Goal: Task Accomplishment & Management: Manage account settings

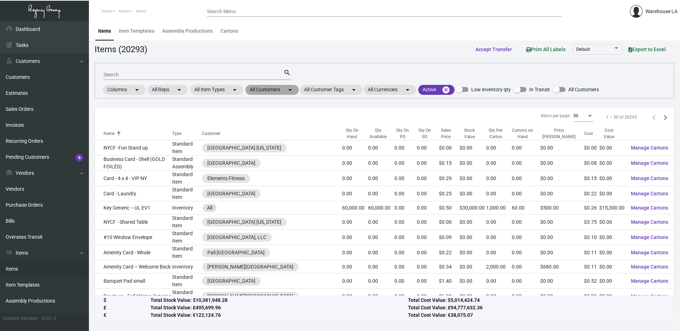
click at [275, 88] on mat-chip "All Customers arrow_drop_down" at bounding box center [271, 90] width 53 height 10
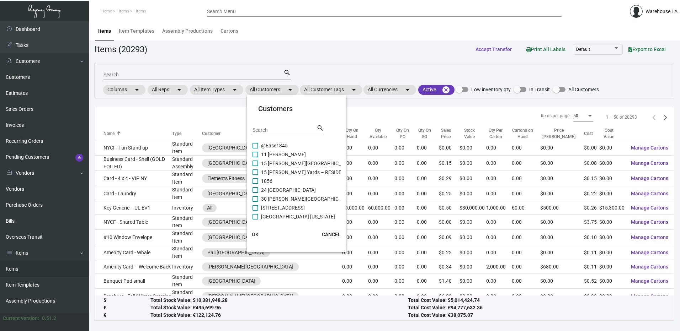
click at [275, 128] on input "Search" at bounding box center [284, 131] width 64 height 6
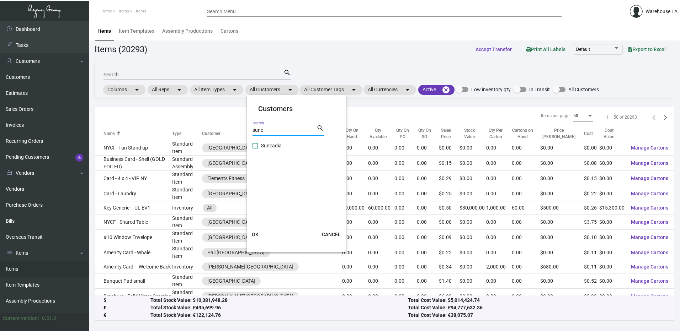
type input "sunc"
click at [264, 145] on span "Suncadia" at bounding box center [271, 145] width 21 height 9
click at [255, 149] on input "Suncadia" at bounding box center [255, 149] width 0 height 0
checkbox input "true"
click at [256, 233] on span "OK" at bounding box center [255, 235] width 7 height 6
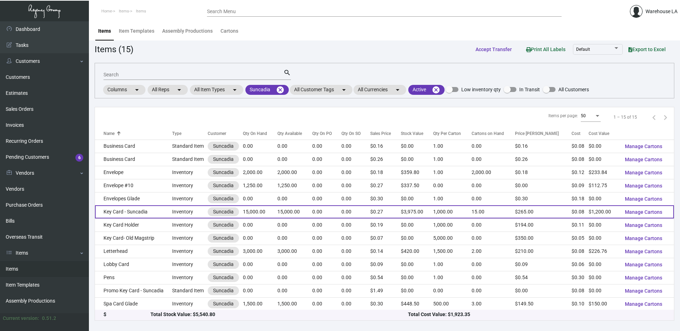
click at [162, 213] on td "Key Card - Suncadia" at bounding box center [133, 211] width 77 height 13
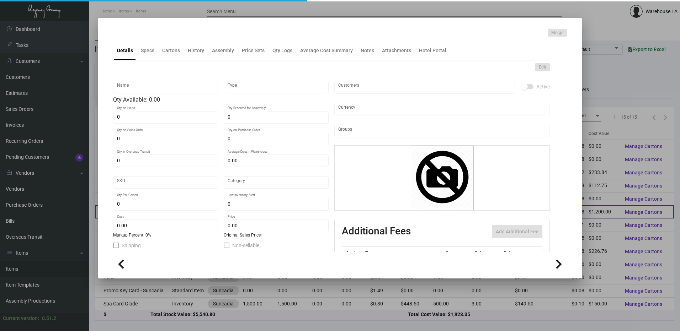
type input "Key Card - Suncadia"
type input "Inventory"
type input "15,000"
type input "-15,000"
type input "$ 0.0845"
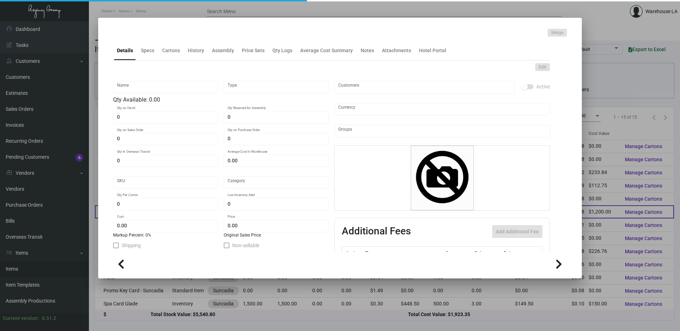
type input "1012-Key Card -10"
type input "Overseas"
type input "1,000"
type input "6,000"
type input "$ 0.08"
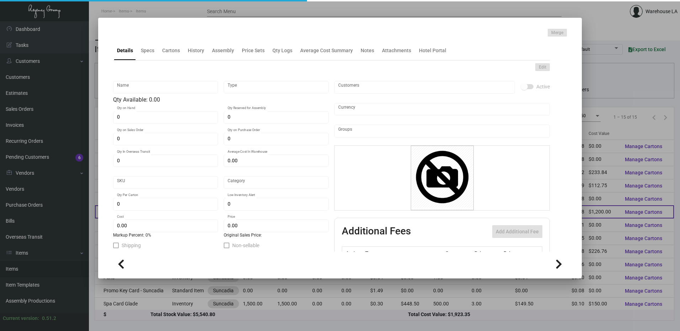
type input "$ 0.265"
checkbox input "true"
type input "United States Dollar $"
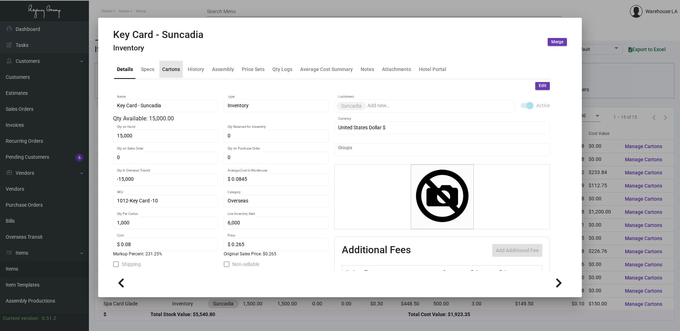
click at [172, 70] on div "Cartons" at bounding box center [171, 68] width 18 height 7
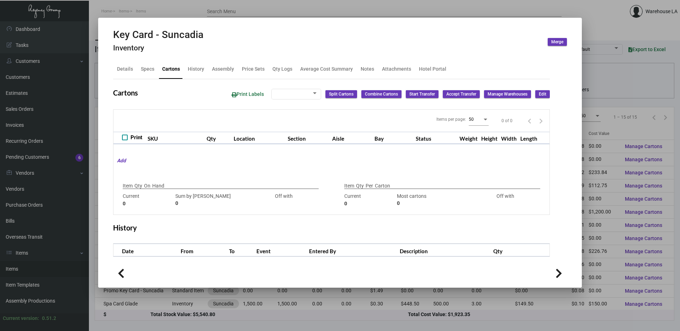
type input "15,000"
type input "15000"
type input "0"
type input "1,000"
type input "1000"
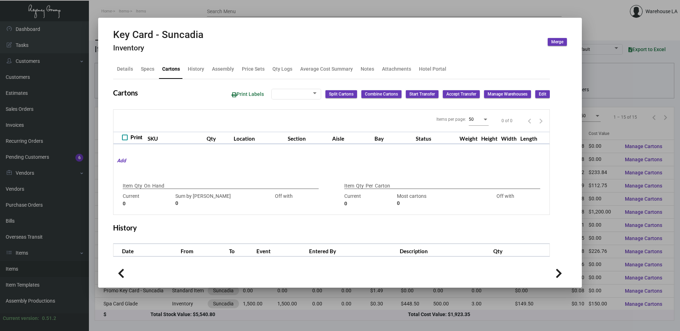
type input "0"
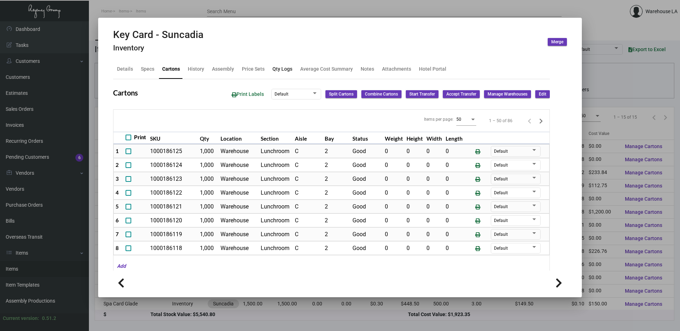
drag, startPoint x: 272, startPoint y: 68, endPoint x: 268, endPoint y: 70, distance: 4.6
click at [272, 68] on div "Qty Logs" at bounding box center [282, 68] width 20 height 7
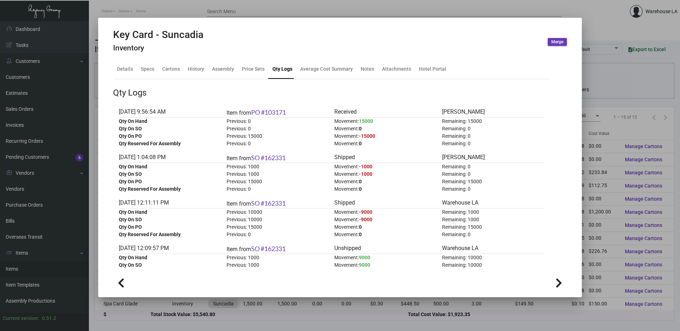
click at [129, 10] on div at bounding box center [340, 165] width 680 height 331
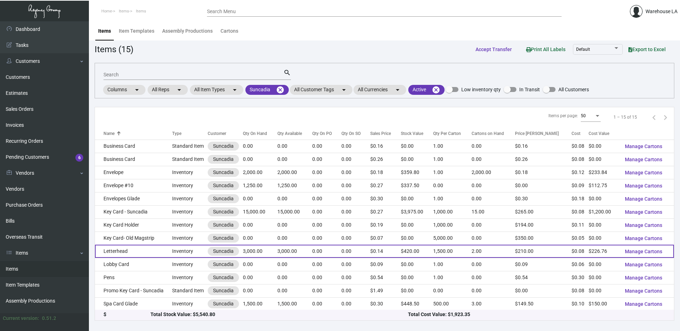
click at [140, 254] on td "Letterhead" at bounding box center [133, 251] width 77 height 13
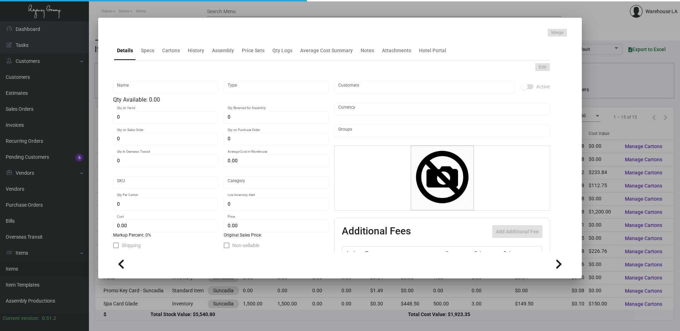
type input "Letterhead"
type input "Inventory"
type input "3,000"
type input "$ 0.17637"
type input "Standard"
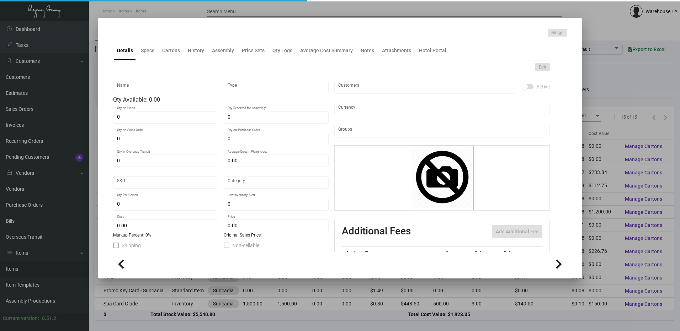
type input "1,500"
type input "$ 0.07559"
type input "$ 0.14"
checkbox input "true"
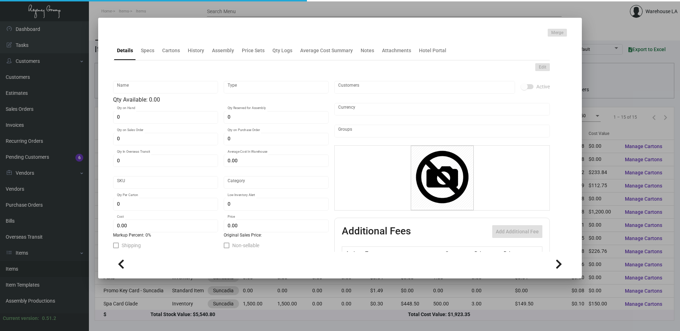
type input "United States Dollar $"
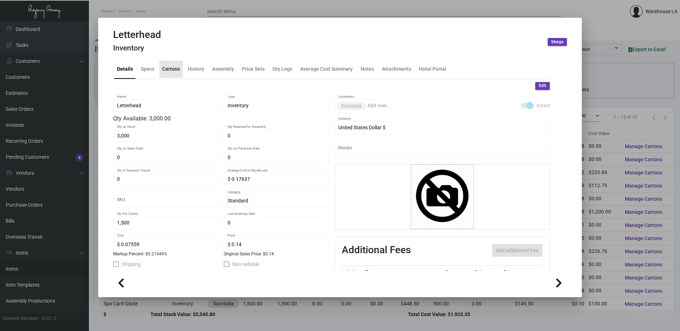
click at [178, 73] on div "Cartons" at bounding box center [171, 68] width 18 height 7
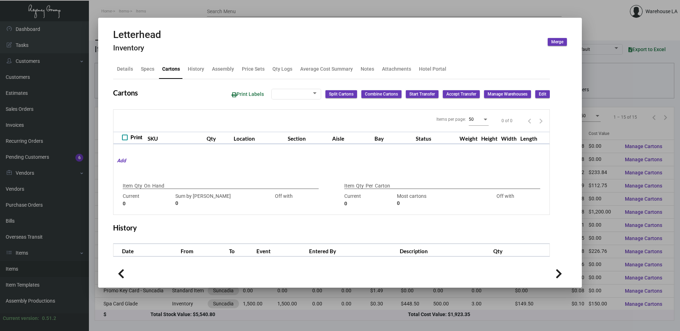
checkbox input "true"
type input "3,000"
type input "3000"
type input "0"
type input "1,500"
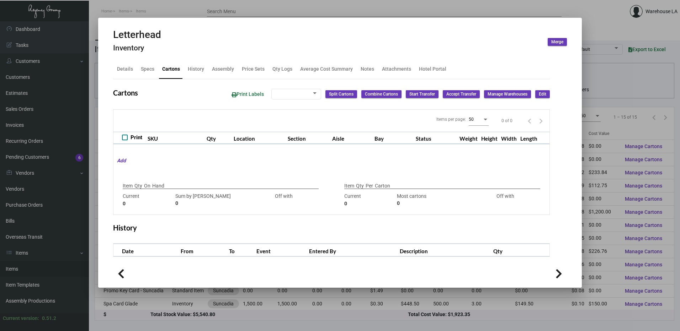
type input "1500"
type input "0"
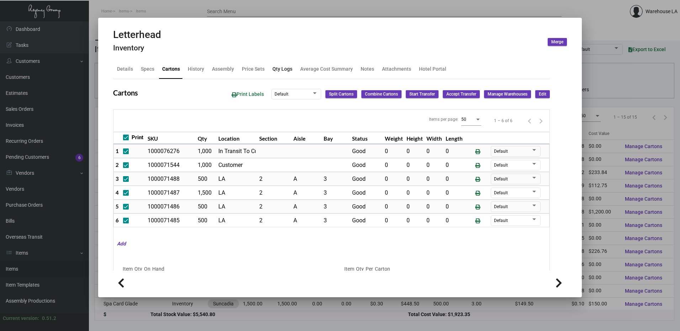
click at [280, 70] on div "Qty Logs" at bounding box center [282, 68] width 20 height 7
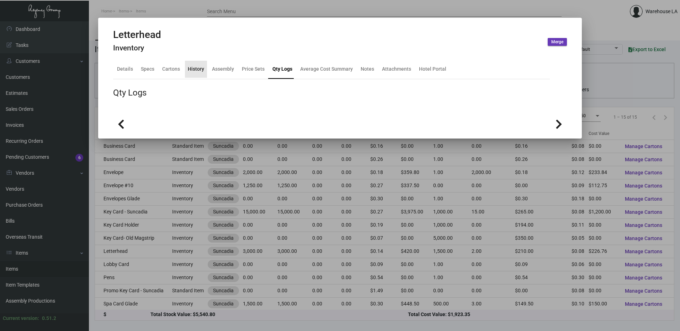
click at [202, 70] on div "History" at bounding box center [196, 68] width 16 height 7
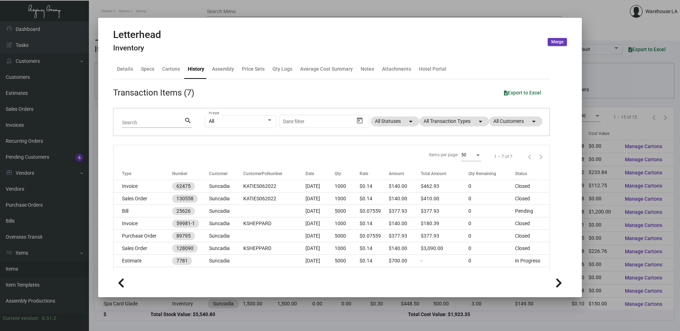
click at [209, 12] on div at bounding box center [340, 165] width 680 height 331
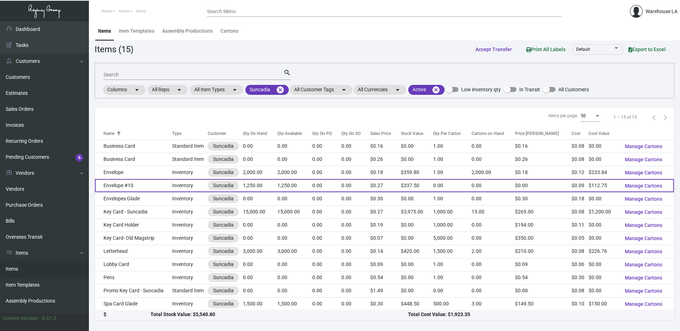
click at [130, 181] on td "Envelope #10" at bounding box center [133, 185] width 77 height 13
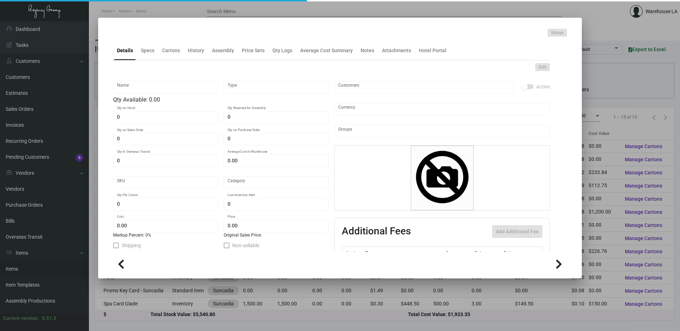
type input "Envelope #10"
type input "Inventory"
type input "1,250"
type input "$ 0.00"
type input "1012-Envelope-36"
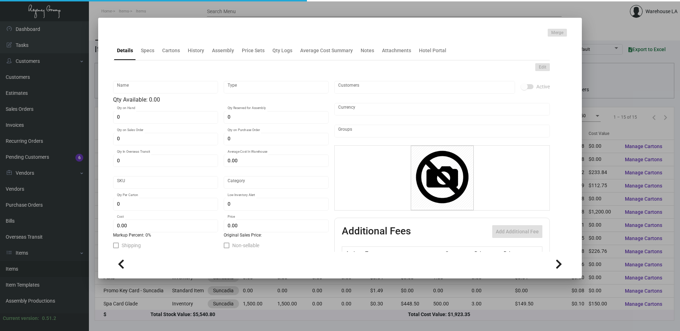
type input "Standard"
type input "2,000"
type input "$ 0.0902"
type input "$ 0.27"
checkbox input "true"
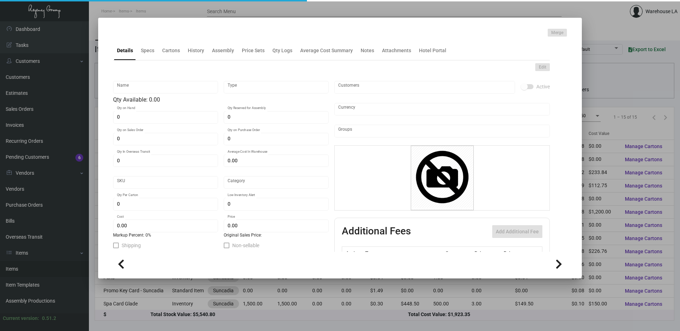
checkbox input "true"
type input "United States Dollar $"
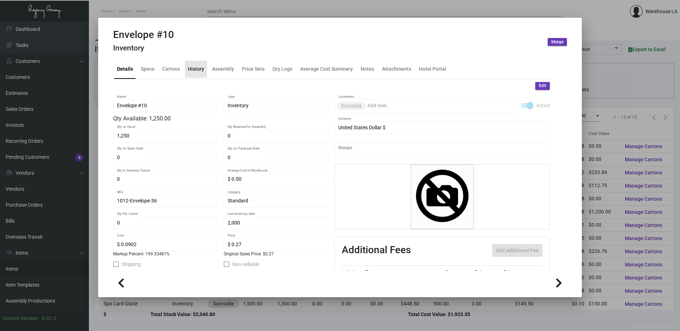
click at [193, 74] on div "History" at bounding box center [196, 69] width 22 height 17
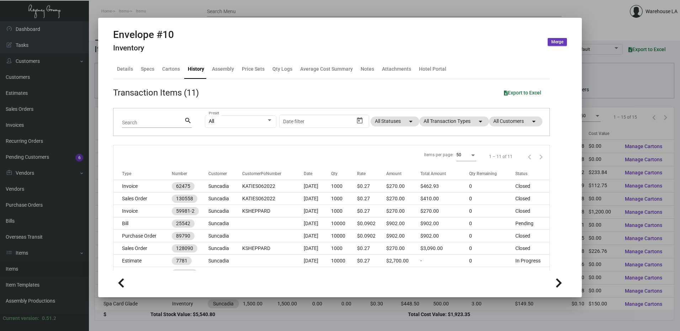
click at [148, 12] on div at bounding box center [340, 165] width 680 height 331
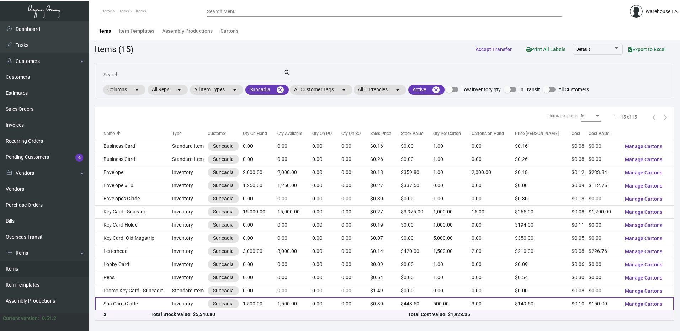
click at [143, 303] on td "Spa Card Glade" at bounding box center [133, 304] width 77 height 13
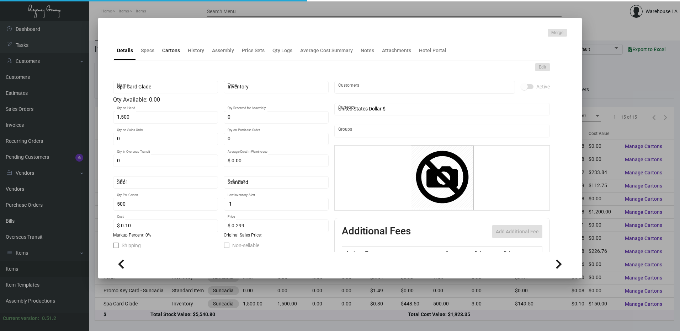
click at [169, 53] on div "Cartons" at bounding box center [171, 50] width 18 height 7
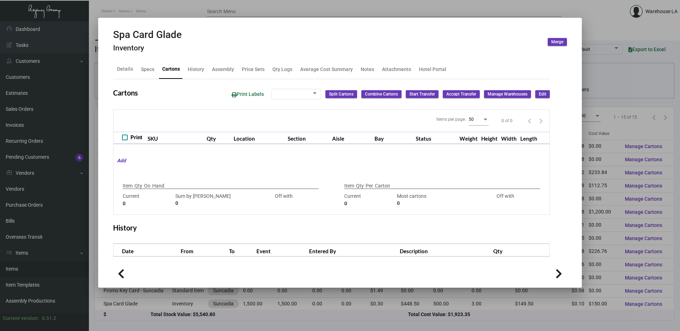
checkbox input "true"
type input "1,500"
type input "1500"
type input "0"
type input "500"
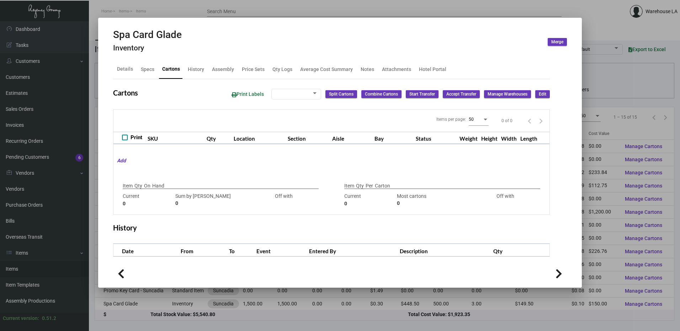
type input "500"
type input "0"
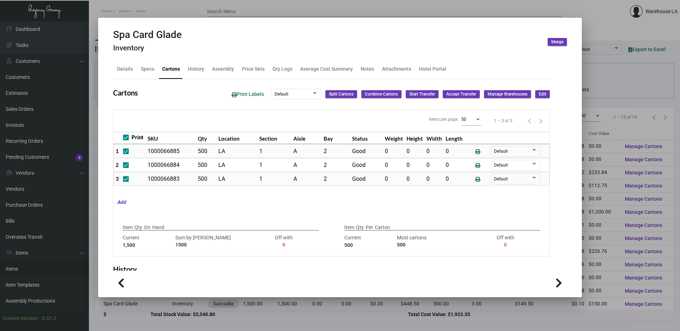
click at [196, 10] on div at bounding box center [340, 165] width 680 height 331
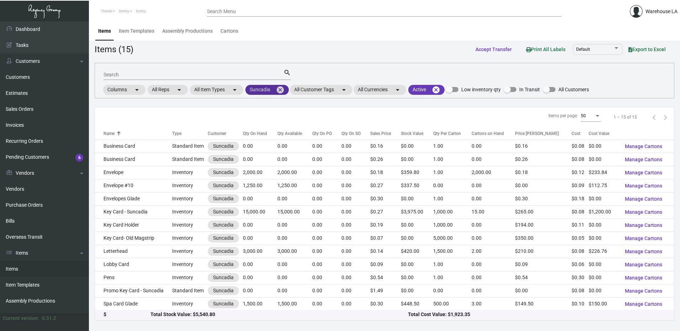
click at [278, 93] on mat-icon "cancel" at bounding box center [280, 90] width 9 height 9
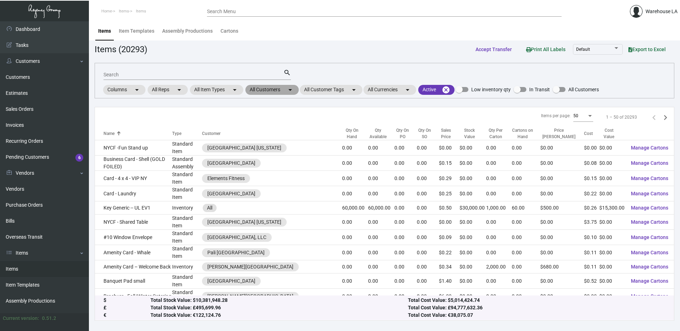
click at [272, 90] on mat-chip "All Customers arrow_drop_down" at bounding box center [271, 90] width 53 height 10
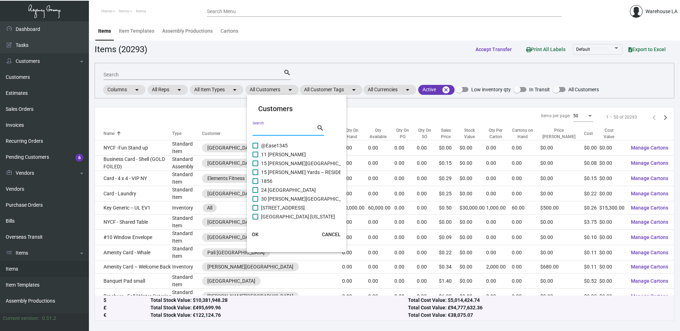
click at [273, 130] on input "Search" at bounding box center [284, 131] width 64 height 6
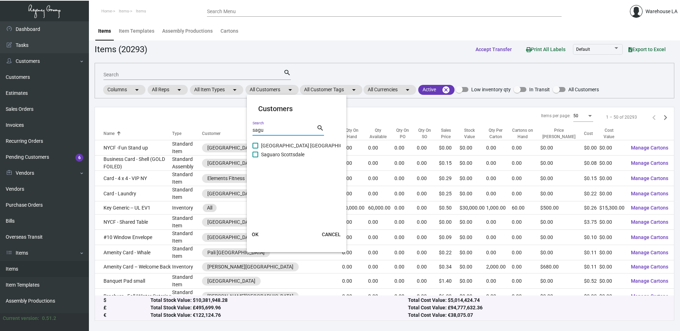
type input "sagu"
click at [274, 152] on span "Saguaro Scottsdale" at bounding box center [282, 154] width 43 height 9
click at [255, 157] on input "Saguaro Scottsdale" at bounding box center [255, 157] width 0 height 0
checkbox input "true"
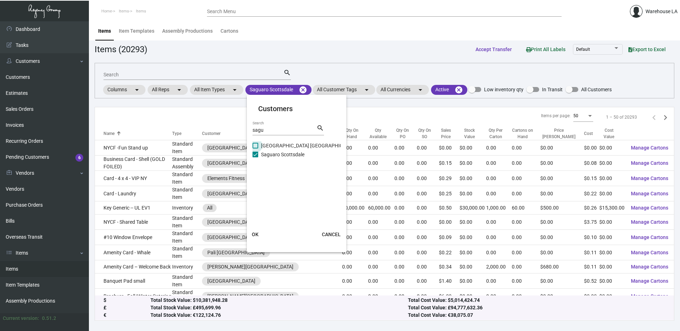
click at [283, 145] on span "[GEOGRAPHIC_DATA] [GEOGRAPHIC_DATA]" at bounding box center [309, 145] width 97 height 9
click at [255, 149] on input "[GEOGRAPHIC_DATA] [GEOGRAPHIC_DATA]" at bounding box center [255, 149] width 0 height 0
checkbox input "true"
click at [251, 235] on button "OK" at bounding box center [255, 234] width 23 height 13
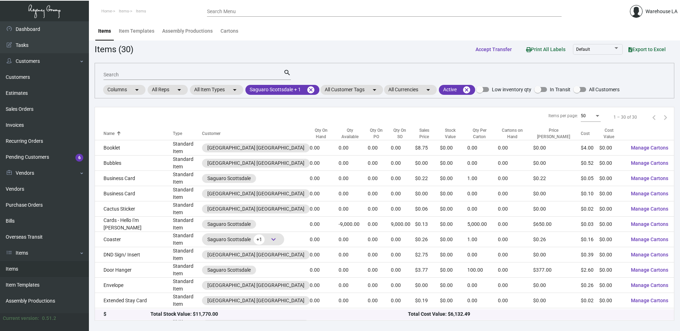
click at [310, 133] on div "Qty On Hand" at bounding box center [321, 133] width 22 height 13
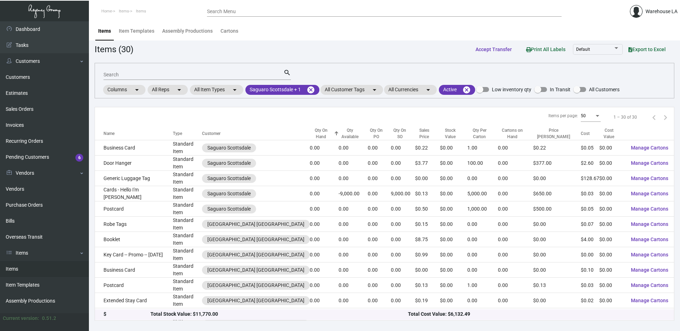
click at [310, 131] on div "Qty On Hand" at bounding box center [321, 133] width 22 height 13
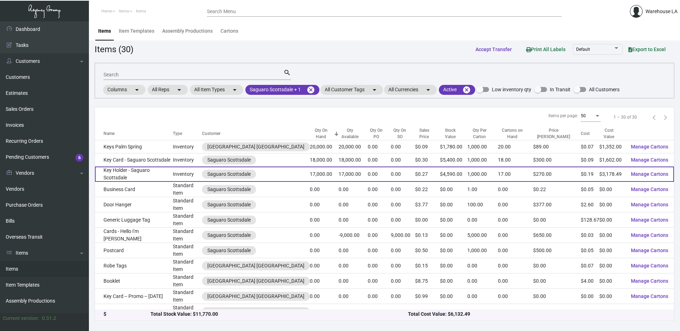
click at [162, 173] on td "Key Holder - Saguaro Scottsdale" at bounding box center [134, 174] width 78 height 15
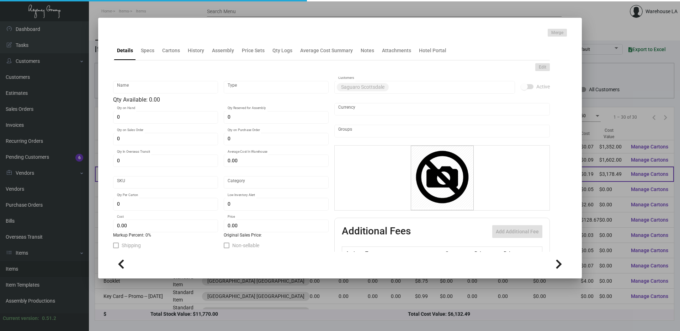
type input "Key Holder - Saguaro Scottsdale"
type input "Inventory"
type input "17,000"
type input "$ 0.00"
type input "905-Key Holder-44"
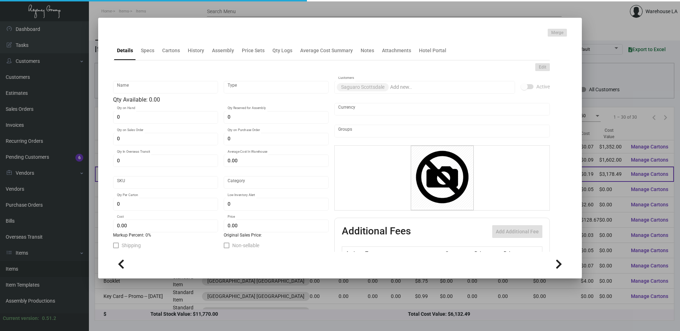
type input "Standard"
type input "1,000"
type input "$ 0.18697"
type input "$ 0.27"
checkbox input "true"
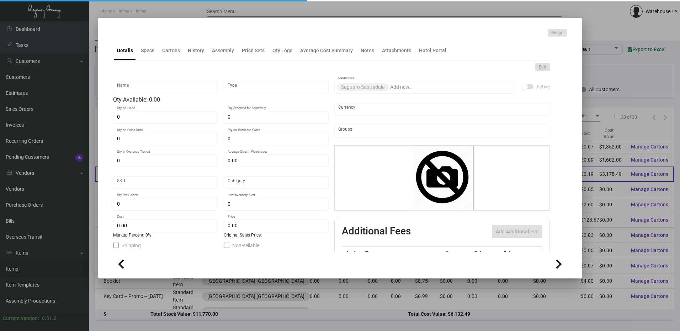
checkbox input "true"
type input "United States Dollar $"
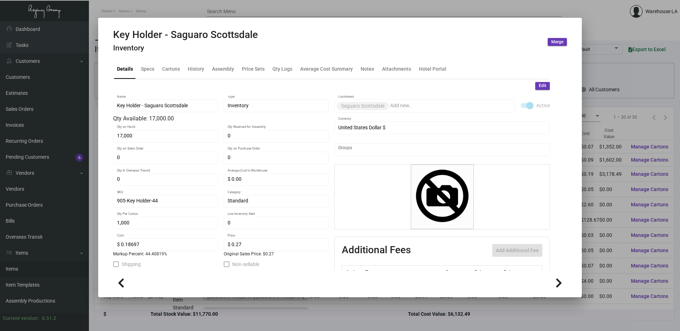
click at [350, 16] on div at bounding box center [340, 165] width 680 height 331
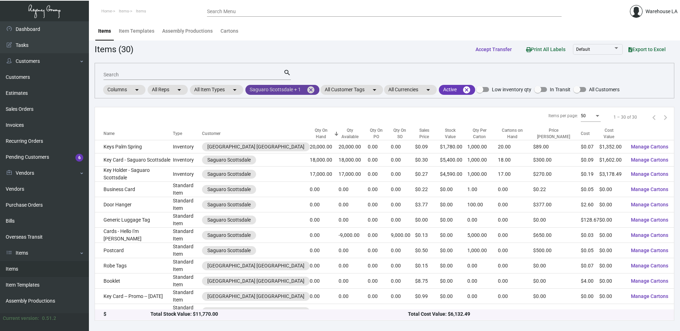
click at [278, 87] on mat-chip "Saguaro Scottsdale + 1 cancel" at bounding box center [282, 90] width 74 height 10
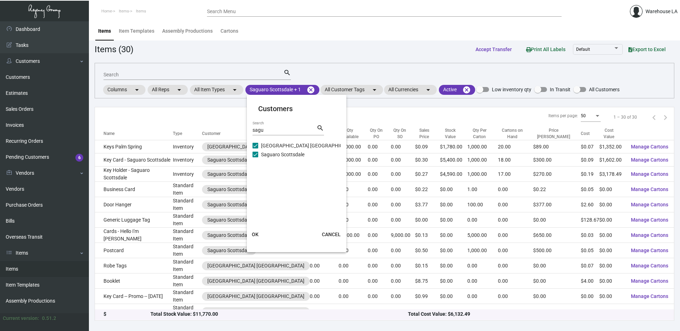
click at [258, 155] on label "Saguaro Scottsdale" at bounding box center [278, 154] width 52 height 9
click at [255, 157] on input "Saguaro Scottsdale" at bounding box center [255, 157] width 0 height 0
checkbox input "false"
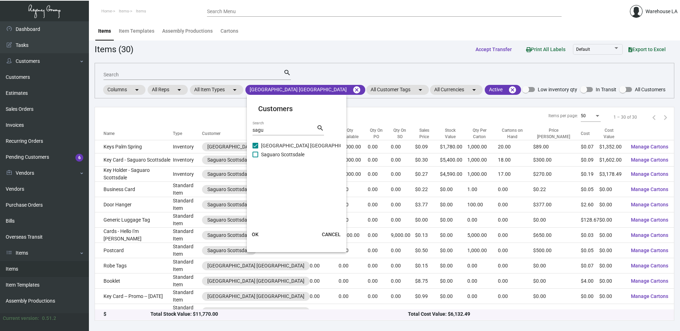
click at [252, 236] on span "OK" at bounding box center [255, 235] width 7 height 6
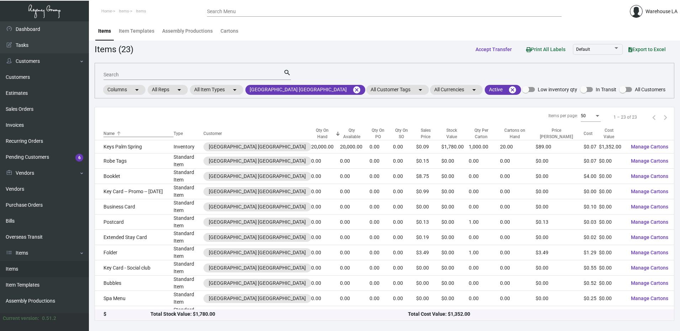
click at [117, 132] on div at bounding box center [119, 132] width 4 height 1
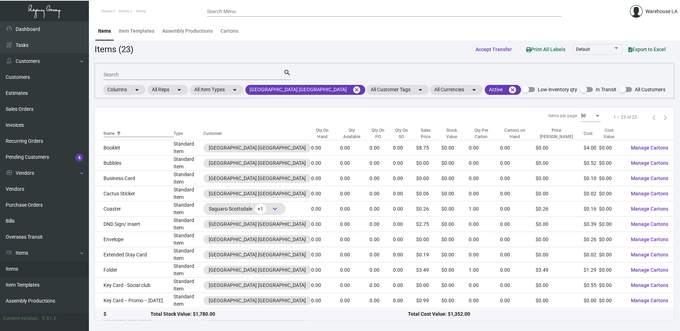
click at [117, 132] on div at bounding box center [119, 132] width 4 height 1
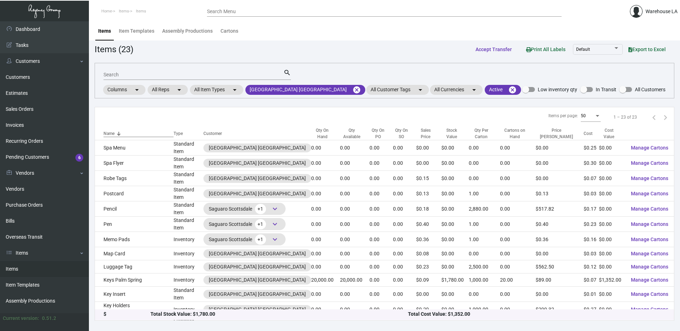
click at [117, 132] on div at bounding box center [119, 134] width 4 height 4
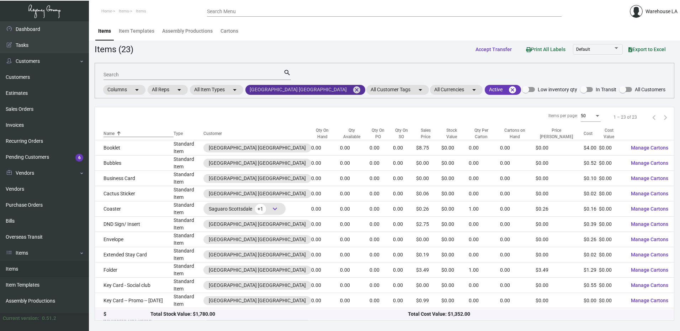
click at [295, 91] on mat-chip "[GEOGRAPHIC_DATA] [GEOGRAPHIC_DATA] cancel" at bounding box center [305, 90] width 120 height 10
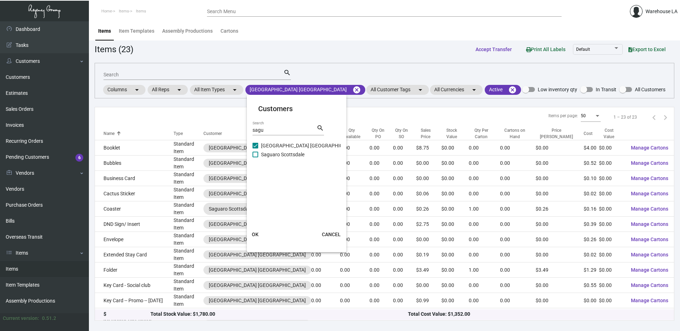
click at [256, 157] on span at bounding box center [255, 155] width 6 height 6
click at [255, 157] on input "Saguaro Scottsdale" at bounding box center [255, 157] width 0 height 0
checkbox input "true"
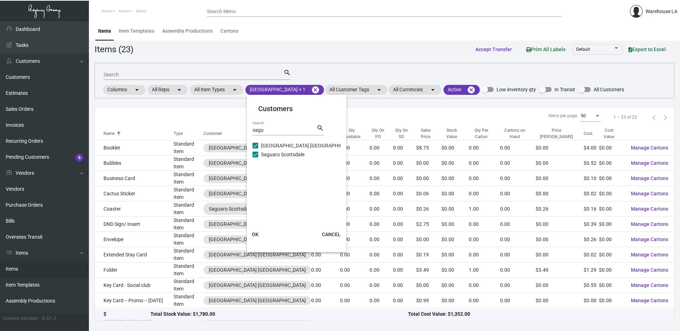
click at [255, 236] on span "OK" at bounding box center [255, 235] width 7 height 6
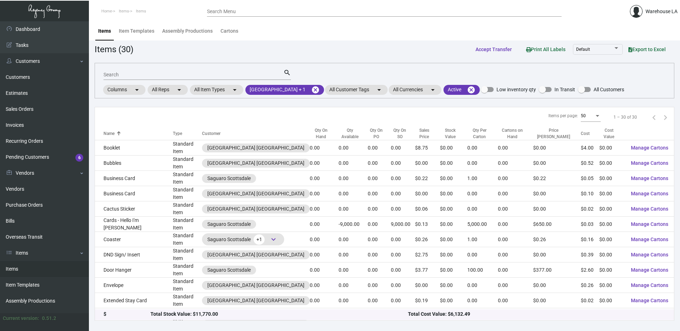
click at [310, 138] on th "Qty On Hand" at bounding box center [324, 133] width 29 height 13
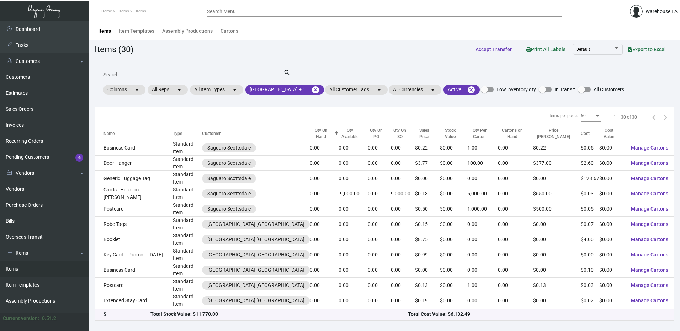
click at [310, 135] on div "Qty On Hand" at bounding box center [321, 133] width 22 height 13
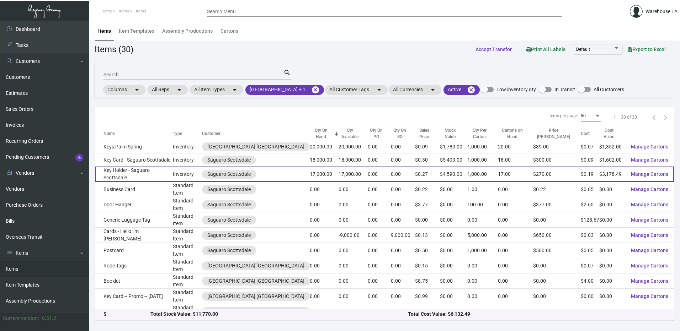
click at [131, 174] on td "Key Holder - Saguaro Scottsdale" at bounding box center [134, 174] width 78 height 15
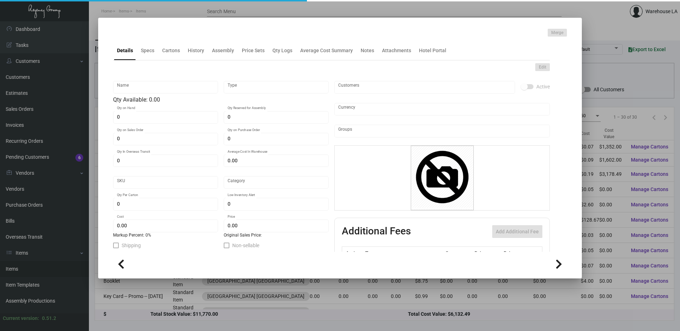
type input "Key Holder - Saguaro Scottsdale"
type input "Inventory"
type input "17,000"
type input "$ 0.00"
type input "905-Key Holder-44"
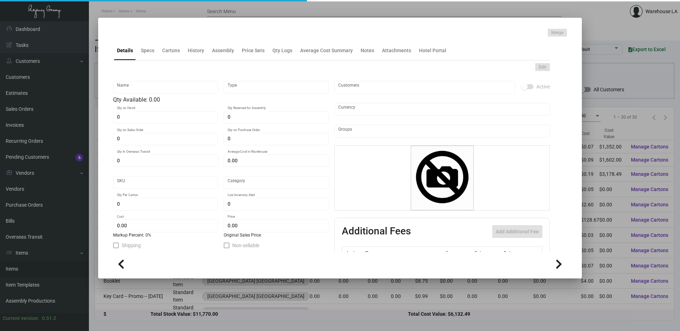
type input "Standard"
type input "1,000"
type input "$ 0.18697"
type input "$ 0.27"
checkbox input "true"
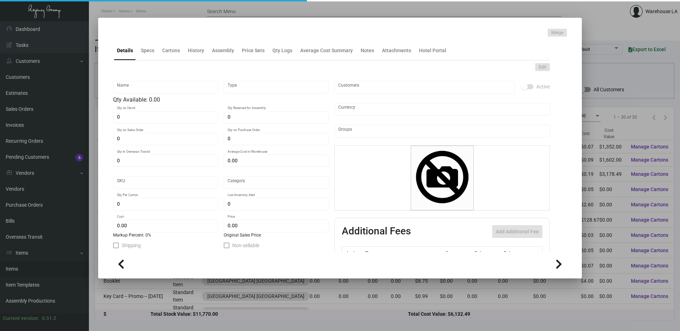
checkbox input "true"
type input "United States Dollar $"
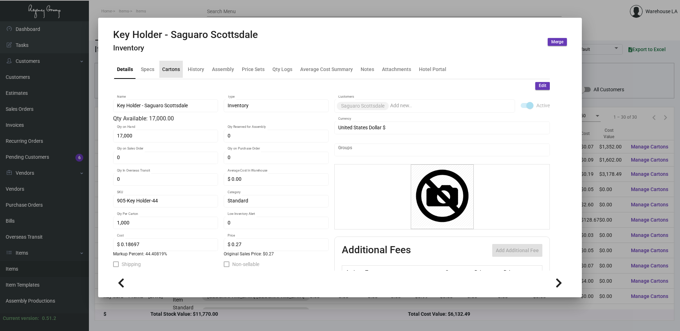
click at [171, 66] on div "Cartons" at bounding box center [171, 68] width 18 height 7
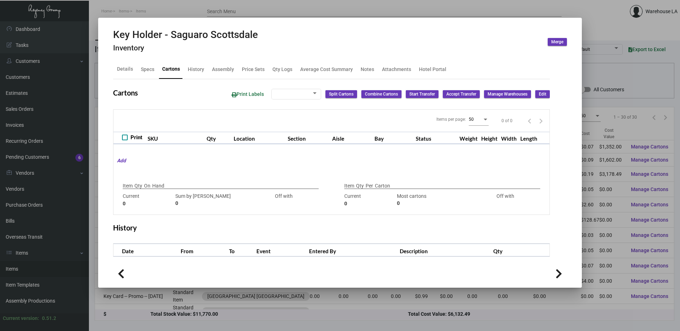
type input "17,000"
type input "15000"
type input "+2000"
type input "1,000"
type input "1000"
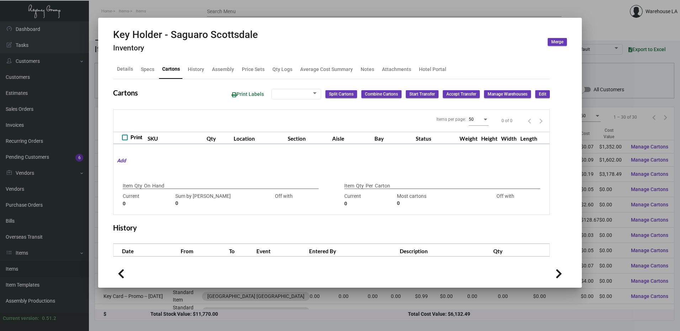
type input "0"
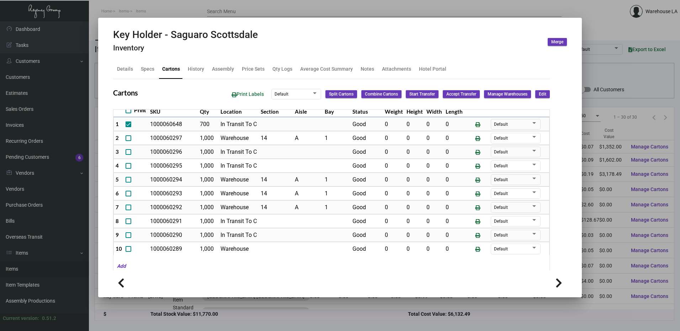
scroll to position [107, 0]
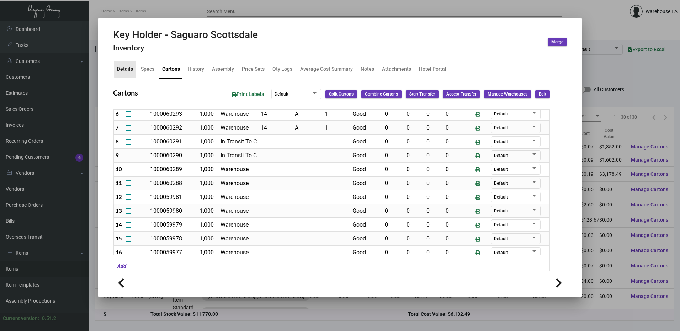
click at [132, 69] on div "Details" at bounding box center [125, 68] width 16 height 7
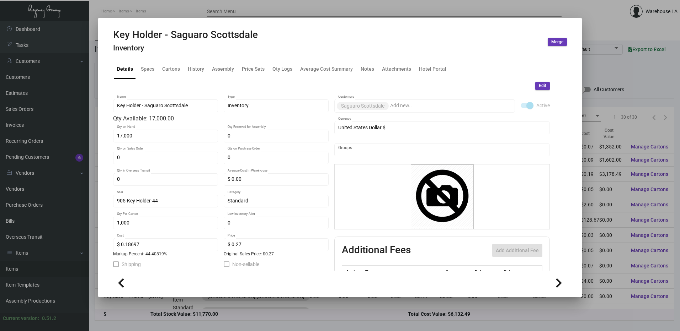
click at [543, 89] on button "Edit" at bounding box center [542, 86] width 15 height 8
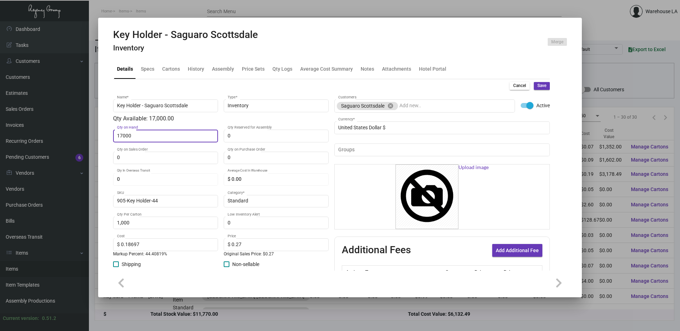
click at [162, 137] on input "17000" at bounding box center [165, 136] width 97 height 6
type input "0"
click at [538, 86] on span "Save" at bounding box center [541, 86] width 9 height 6
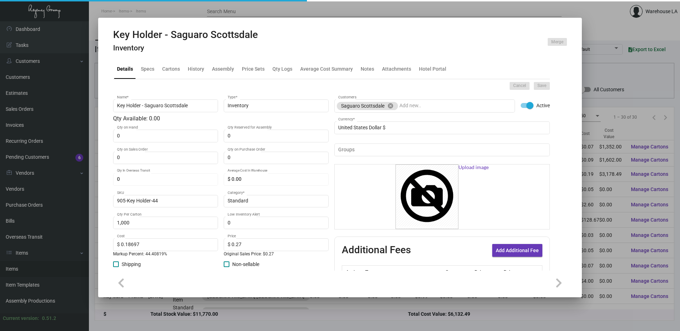
type input "0"
type input "$ 0.00"
checkbox input "false"
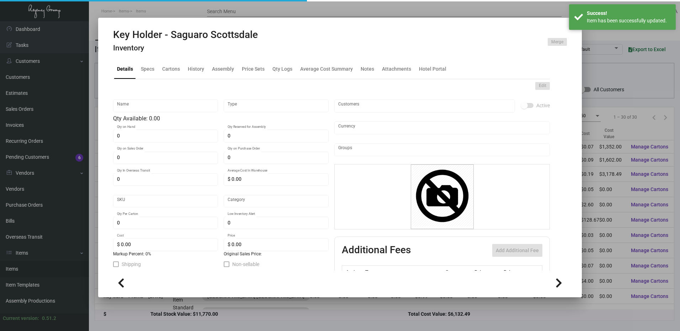
type input "Key Holder - Saguaro Scottsdale"
type input "Inventory"
type input "905-Key Holder-44"
type input "Standard"
type input "1,000"
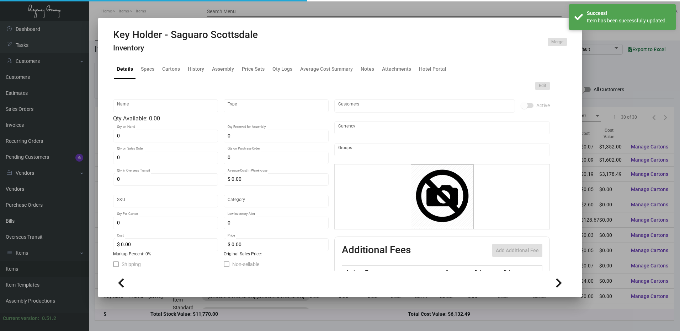
type input "$ 0.18697"
type input "$ 0.27"
checkbox input "true"
type input "United States Dollar $"
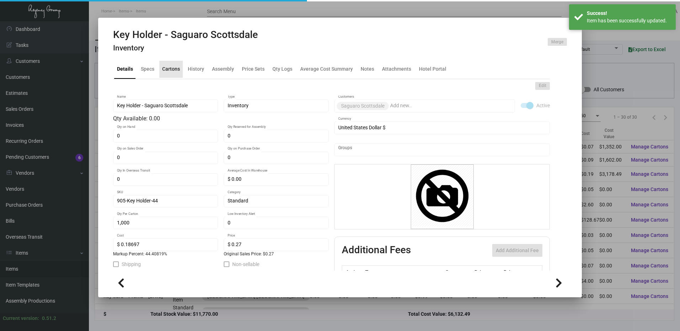
click at [167, 72] on div "Cartons" at bounding box center [171, 68] width 18 height 7
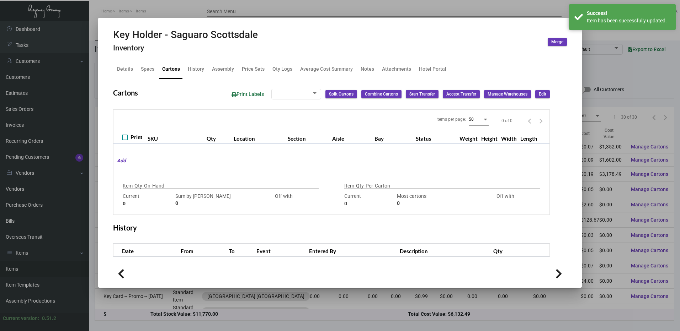
type input "15000"
type input "-15000"
type input "1,000"
type input "1000"
type input "0"
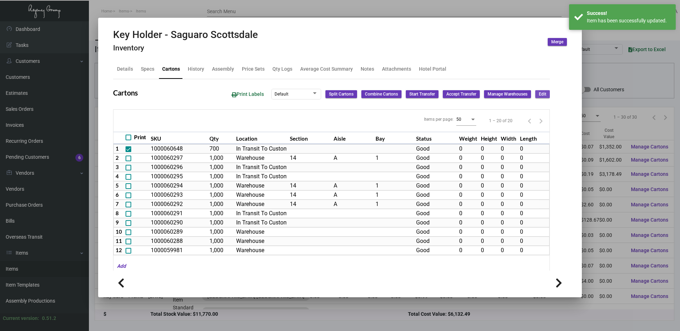
click at [540, 95] on span "Edit" at bounding box center [541, 94] width 7 height 6
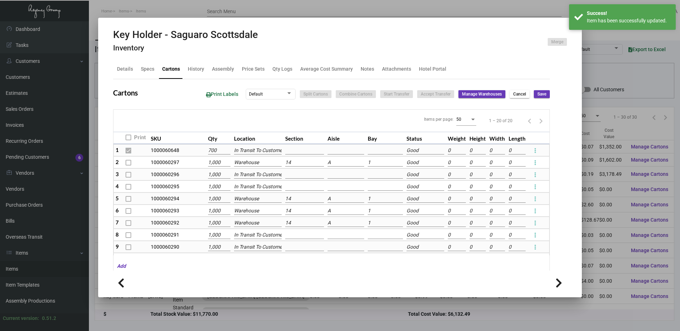
click at [239, 159] on td "Warehouse" at bounding box center [258, 162] width 52 height 12
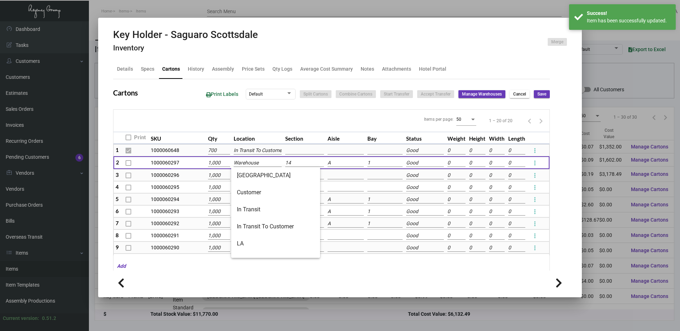
click at [253, 163] on input "Warehouse" at bounding box center [258, 163] width 48 height 8
click at [276, 225] on span "In Transit To Customer" at bounding box center [275, 226] width 77 height 17
type input "In Transit To Customer"
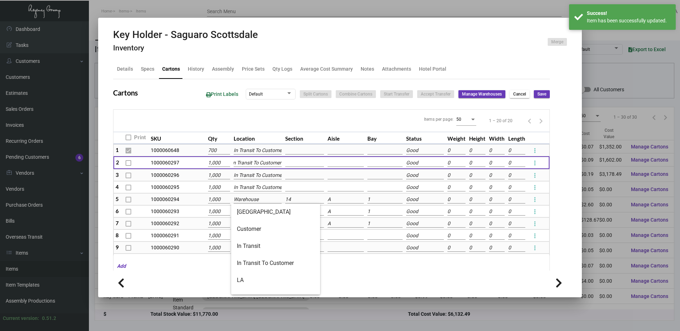
scroll to position [0, 0]
click at [262, 201] on input "Warehouse" at bounding box center [258, 200] width 48 height 8
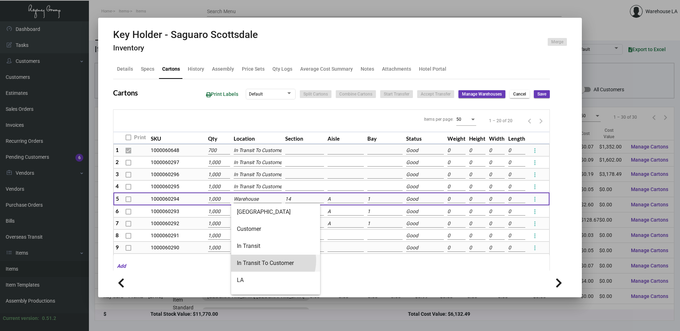
click at [271, 261] on span "In Transit To Customer" at bounding box center [275, 263] width 77 height 17
type input "In Transit To Customer"
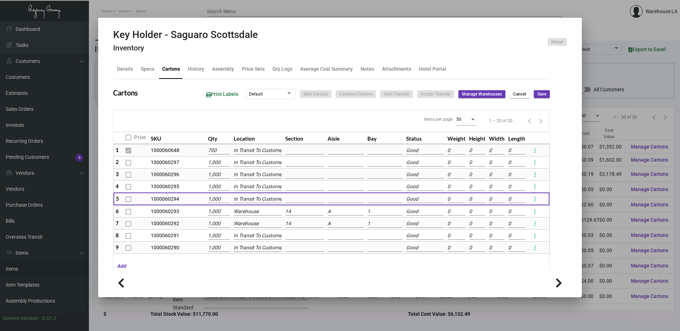
click at [254, 213] on input "Warehouse" at bounding box center [258, 212] width 48 height 8
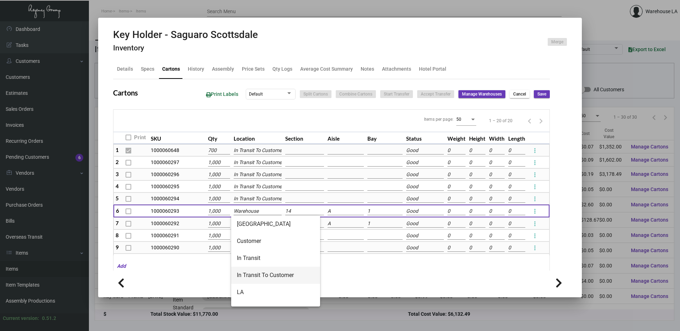
click at [269, 271] on span "In Transit To Customer" at bounding box center [275, 275] width 77 height 17
type input "In Transit To Customer"
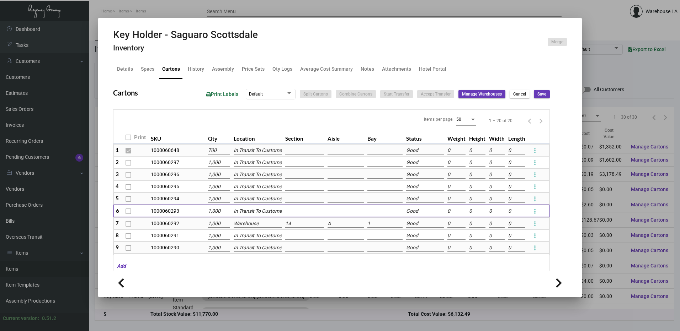
click at [256, 220] on td "Warehouse" at bounding box center [257, 224] width 51 height 12
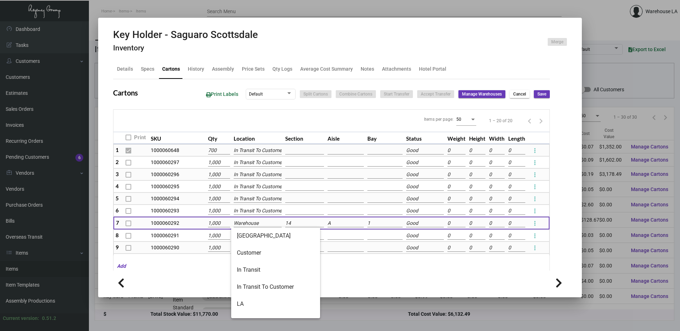
click at [256, 224] on input "Warehouse" at bounding box center [258, 224] width 48 height 8
click at [263, 289] on span "In Transit To Customer" at bounding box center [275, 287] width 77 height 17
type input "In Transit To Customer"
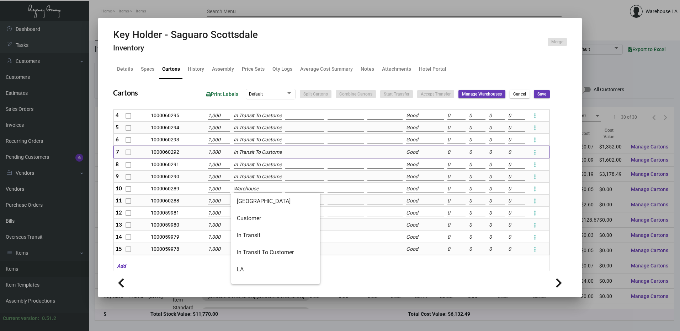
click at [257, 185] on input "Warehouse" at bounding box center [258, 189] width 48 height 8
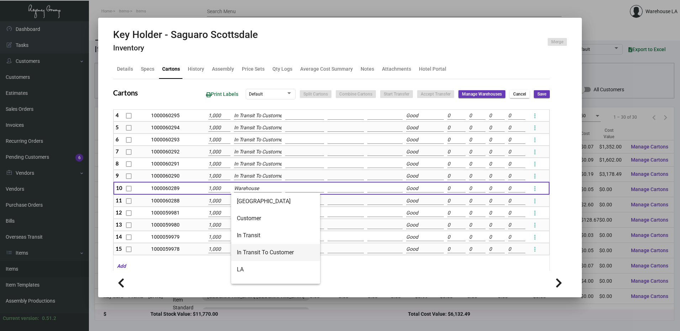
click at [274, 251] on span "In Transit To Customer" at bounding box center [275, 252] width 77 height 17
type input "In Transit To Customer"
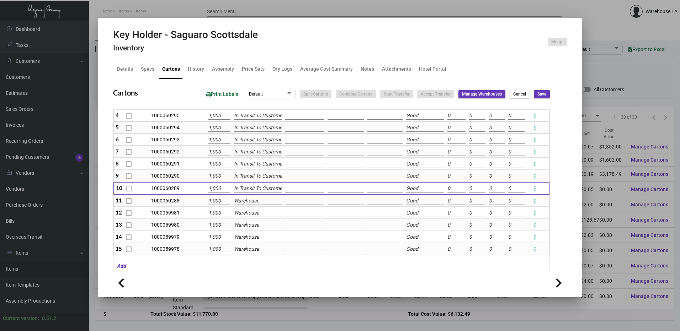
scroll to position [0, 4]
click at [269, 203] on input "Warehouse" at bounding box center [258, 201] width 48 height 8
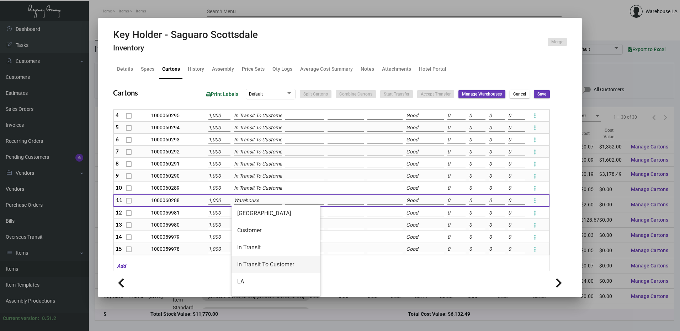
click at [277, 269] on span "In Transit To Customer" at bounding box center [275, 264] width 77 height 17
type input "In Transit To Customer"
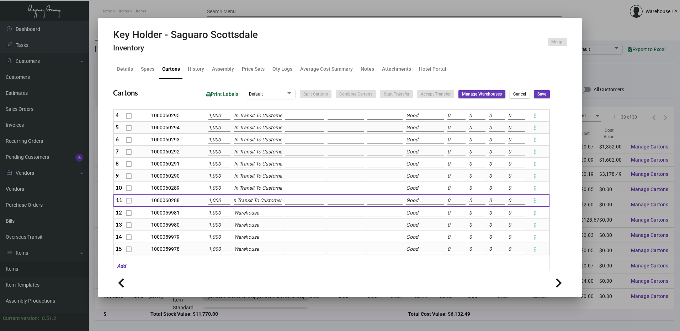
click at [257, 211] on input "Warehouse" at bounding box center [258, 213] width 48 height 8
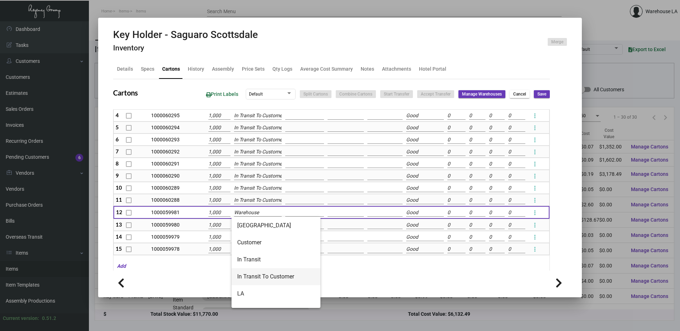
click at [280, 269] on span "In Transit To Customer" at bounding box center [275, 276] width 77 height 17
type input "In Transit To Customer"
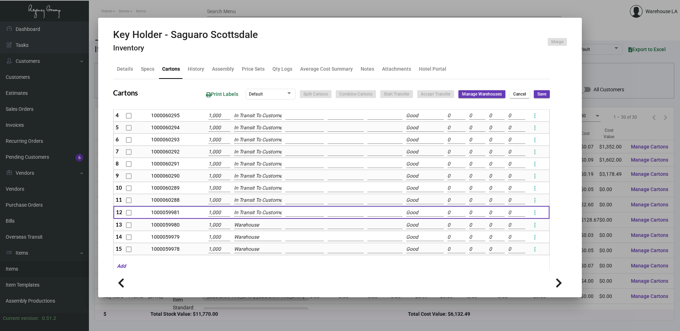
scroll to position [0, 4]
click at [262, 233] on td "Warehouse" at bounding box center [257, 237] width 51 height 12
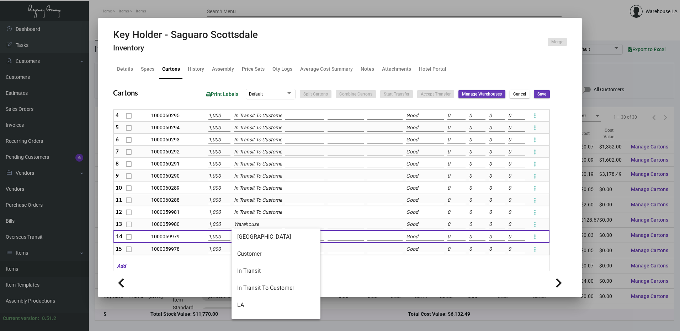
click at [262, 226] on input "Warehouse" at bounding box center [258, 225] width 48 height 8
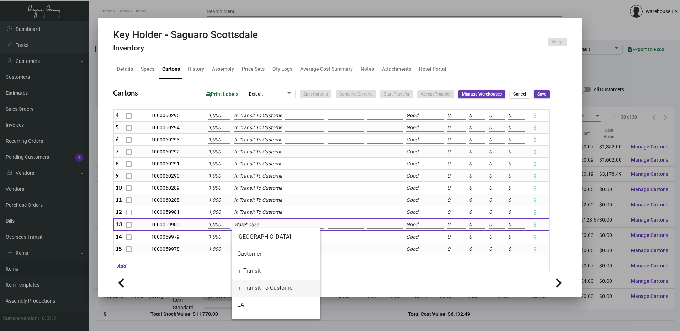
click at [264, 284] on span "In Transit To Customer" at bounding box center [275, 288] width 77 height 17
type input "In Transit To Customer"
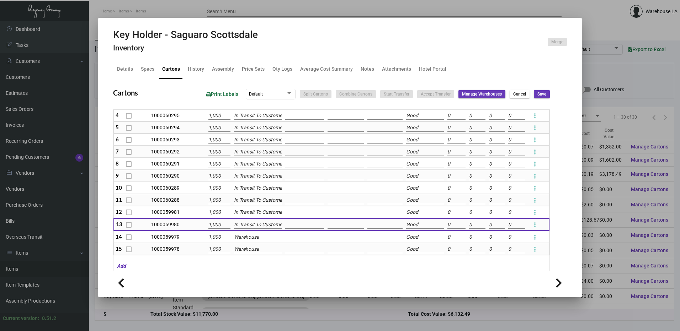
scroll to position [0, 4]
click at [258, 238] on input "Warehouse" at bounding box center [258, 238] width 48 height 8
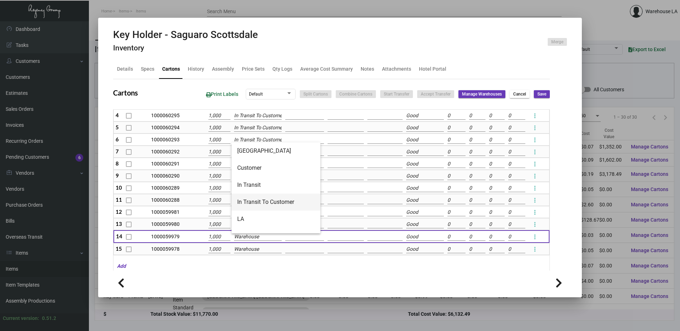
click at [259, 199] on span "In Transit To Customer" at bounding box center [275, 202] width 77 height 17
type input "In Transit To Customer"
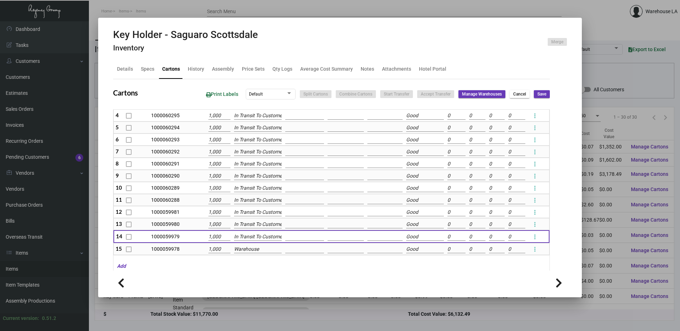
click at [262, 245] on td "Warehouse" at bounding box center [257, 249] width 51 height 12
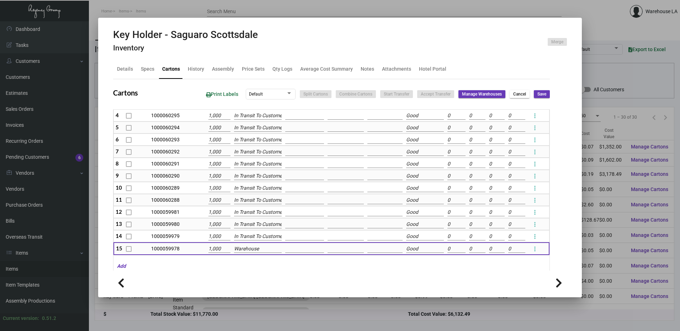
click at [264, 247] on input "Warehouse" at bounding box center [258, 249] width 48 height 8
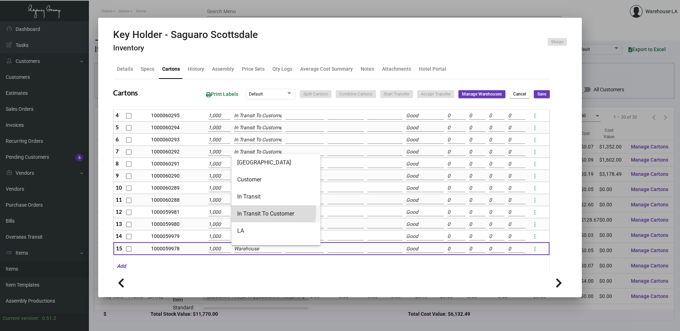
click at [263, 212] on span "In Transit To Customer" at bounding box center [275, 213] width 77 height 17
type input "In Transit To Customer"
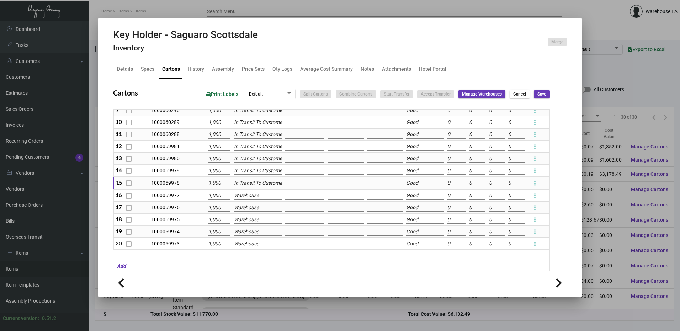
click at [267, 193] on input "Warehouse" at bounding box center [258, 196] width 48 height 8
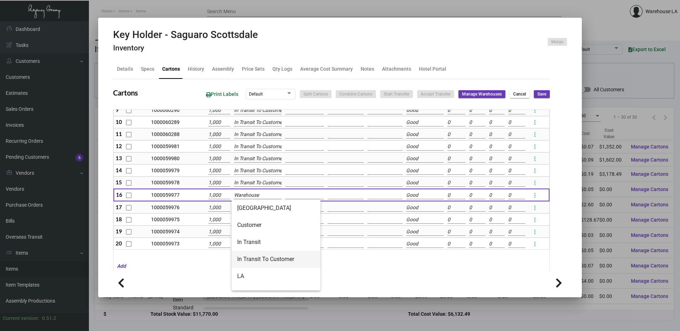
click at [263, 253] on span "In Transit To Customer" at bounding box center [275, 259] width 77 height 17
type input "In Transit To Customer"
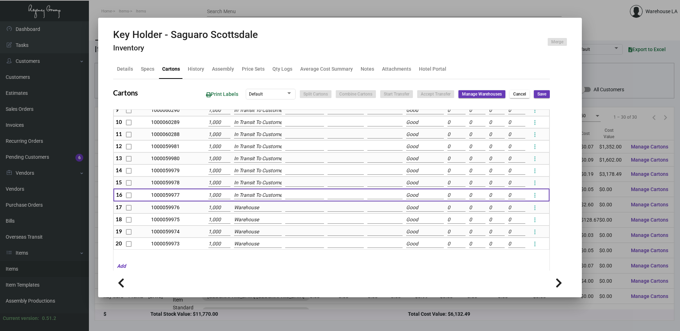
scroll to position [0, 4]
click at [257, 208] on input "Warehouse" at bounding box center [258, 208] width 48 height 8
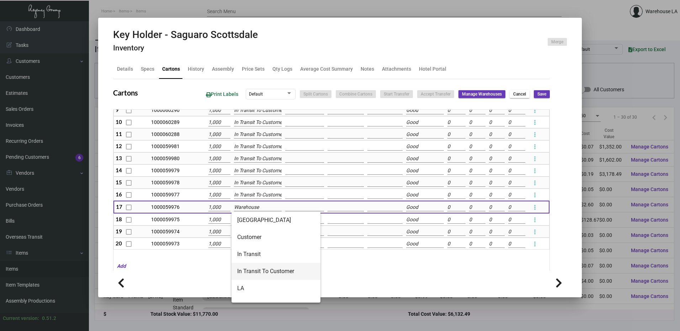
click at [270, 267] on span "In Transit To Customer" at bounding box center [275, 271] width 77 height 17
type input "In Transit To Customer"
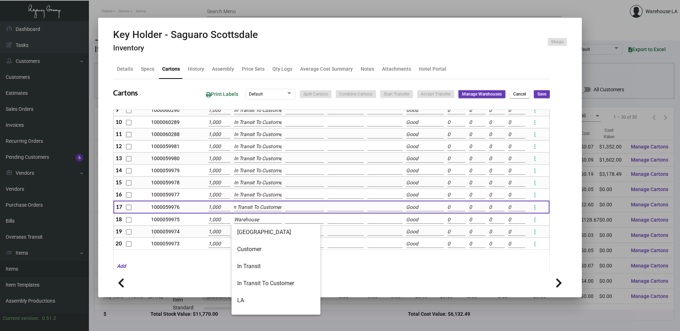
click at [260, 223] on input "Warehouse" at bounding box center [258, 220] width 48 height 8
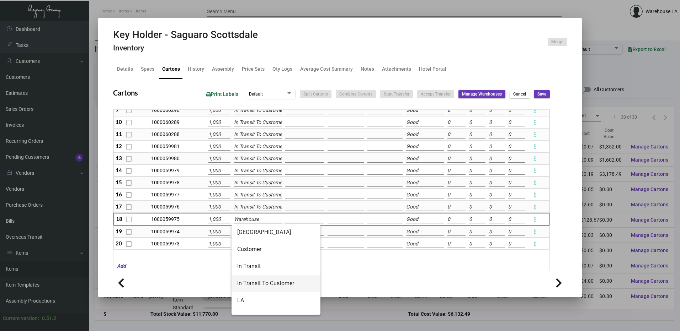
click at [264, 278] on span "In Transit To Customer" at bounding box center [275, 283] width 77 height 17
type input "In Transit To Customer"
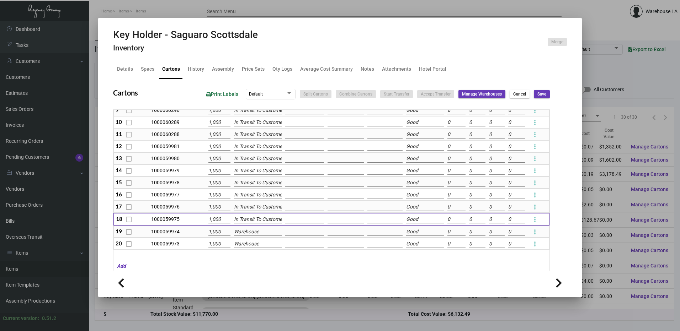
click at [256, 235] on input "Warehouse" at bounding box center [258, 232] width 48 height 8
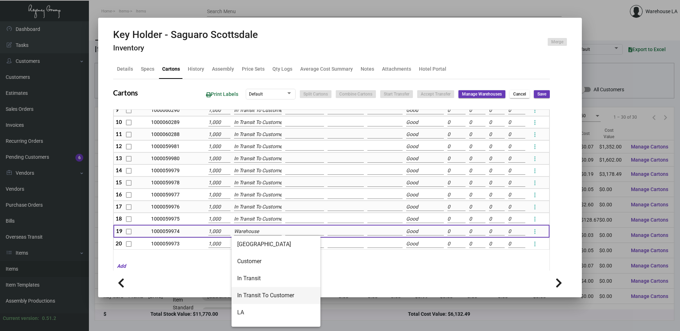
click at [253, 294] on span "In Transit To Customer" at bounding box center [275, 295] width 77 height 17
type input "In Transit To Customer"
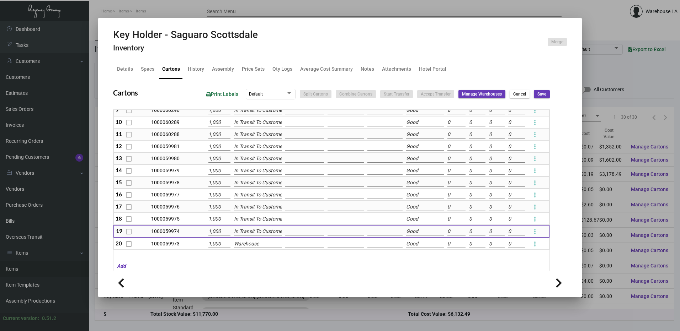
scroll to position [0, 4]
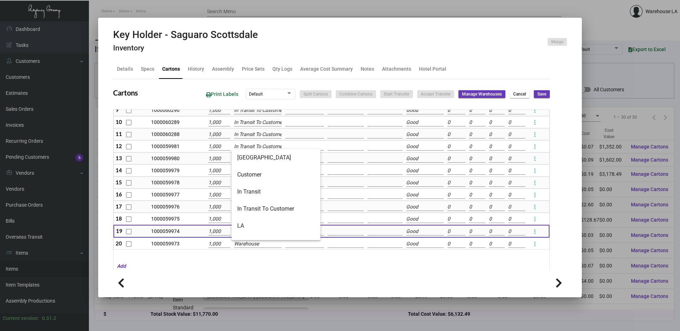
click at [255, 242] on input "Warehouse" at bounding box center [258, 244] width 48 height 8
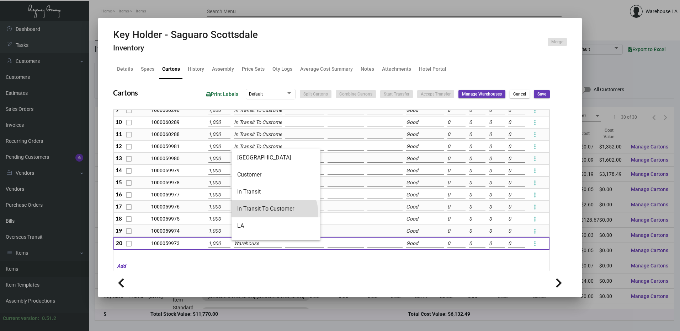
click at [274, 214] on span "In Transit To Customer" at bounding box center [275, 208] width 77 height 17
type input "In Transit To Customer"
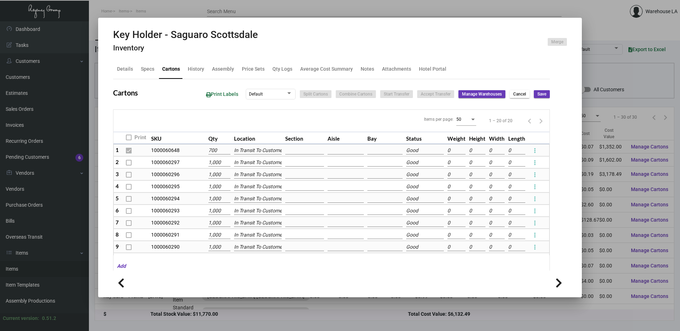
click at [538, 93] on span "Save" at bounding box center [541, 94] width 9 height 6
checkbox input "false"
type input "0"
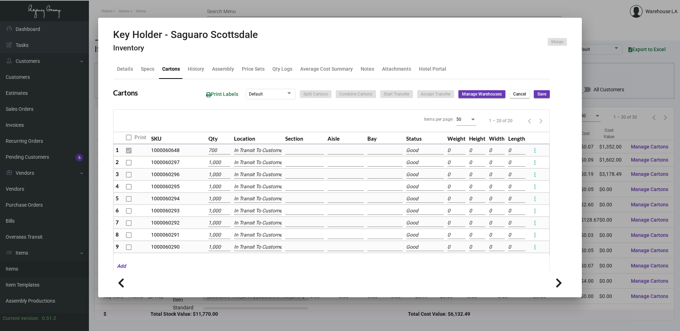
type input "0"
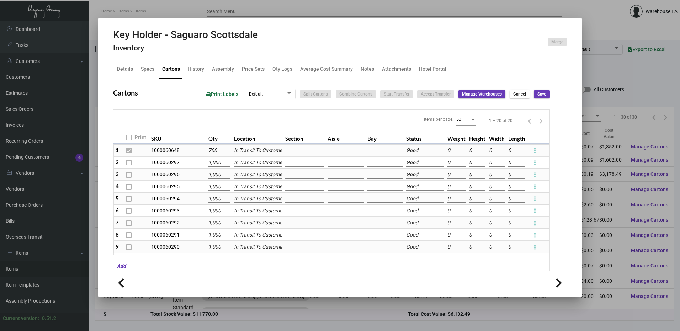
type input "0"
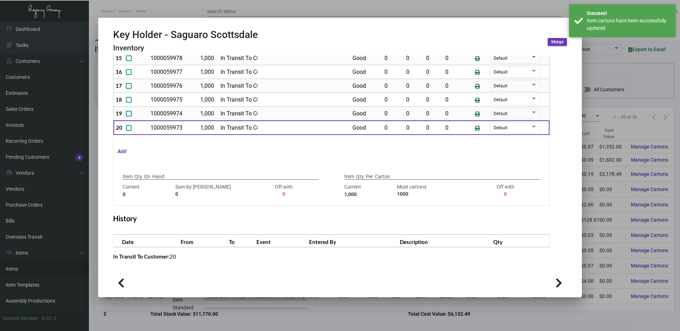
click at [316, 6] on div at bounding box center [340, 165] width 680 height 331
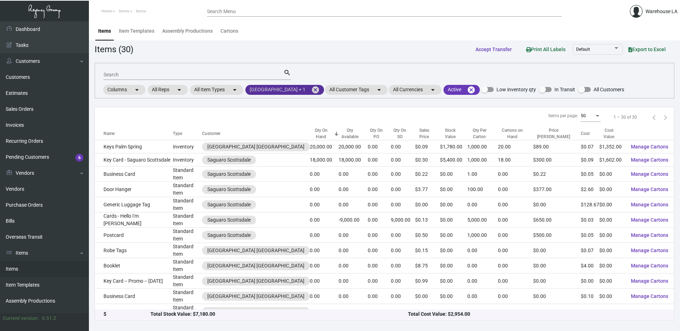
click at [320, 92] on mat-icon "cancel" at bounding box center [315, 90] width 9 height 9
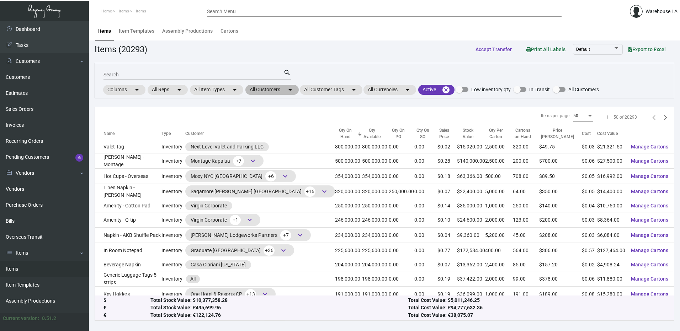
click at [264, 90] on mat-chip "All Customers arrow_drop_down" at bounding box center [271, 90] width 53 height 10
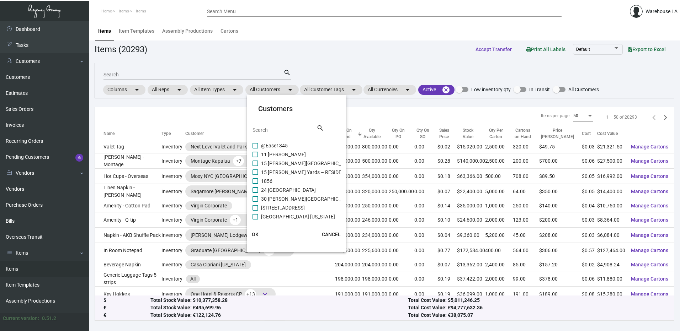
click at [266, 130] on input "Search" at bounding box center [284, 131] width 64 height 6
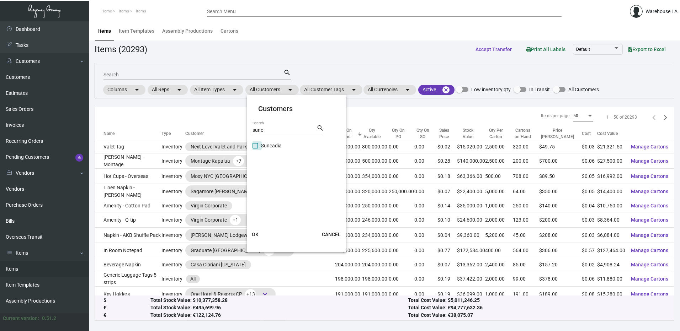
click at [266, 146] on span "Suncadia" at bounding box center [271, 145] width 21 height 9
click at [255, 149] on input "Suncadia" at bounding box center [255, 149] width 0 height 0
click at [254, 233] on span "OK" at bounding box center [255, 235] width 7 height 6
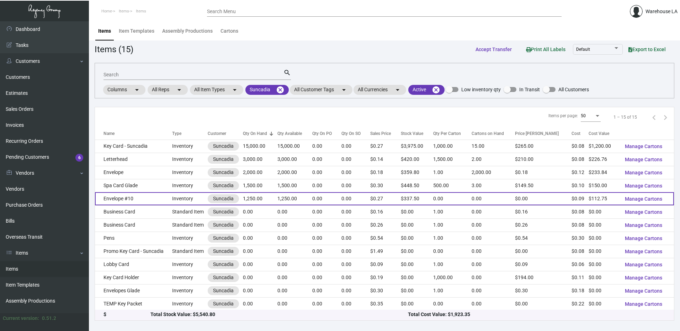
click at [131, 194] on td "Envelope #10" at bounding box center [133, 198] width 77 height 13
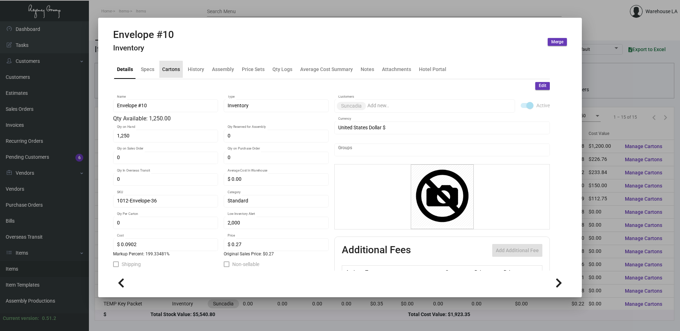
click at [165, 71] on div "Cartons" at bounding box center [171, 68] width 18 height 7
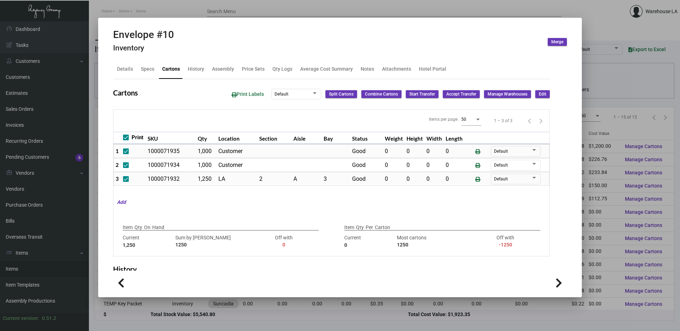
click at [149, 12] on div at bounding box center [340, 165] width 680 height 331
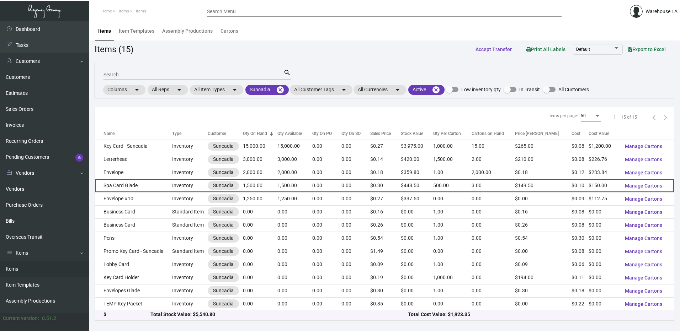
click at [144, 184] on td "Spa Card Glade" at bounding box center [133, 185] width 77 height 13
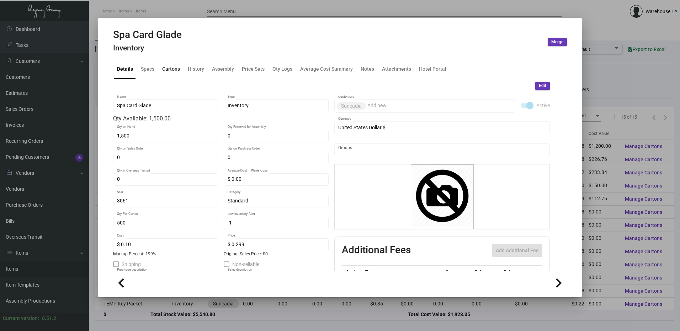
click at [177, 68] on div "Cartons" at bounding box center [171, 68] width 18 height 7
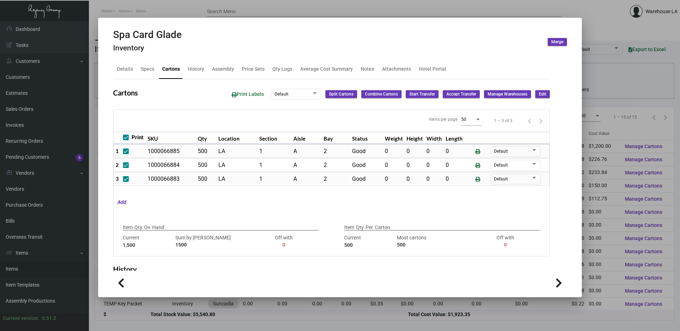
click at [145, 13] on div at bounding box center [340, 165] width 680 height 331
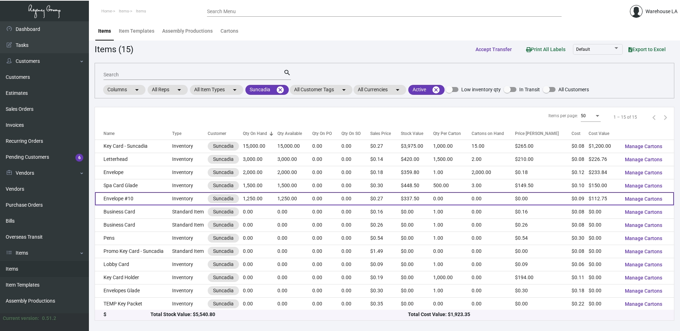
click at [134, 197] on td "Envelope #10" at bounding box center [133, 198] width 77 height 13
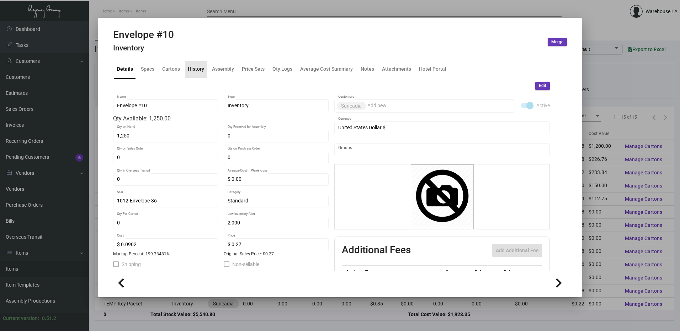
click at [200, 70] on div "History" at bounding box center [196, 68] width 16 height 7
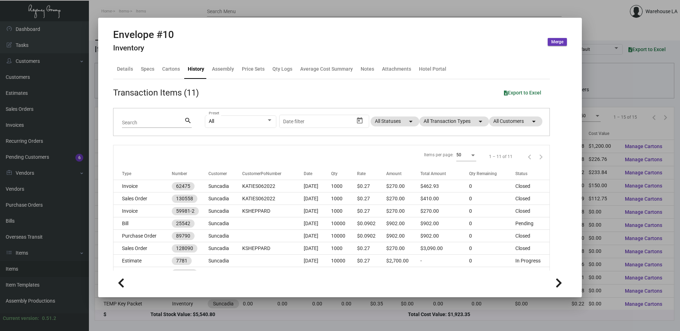
click at [290, 11] on div at bounding box center [340, 165] width 680 height 331
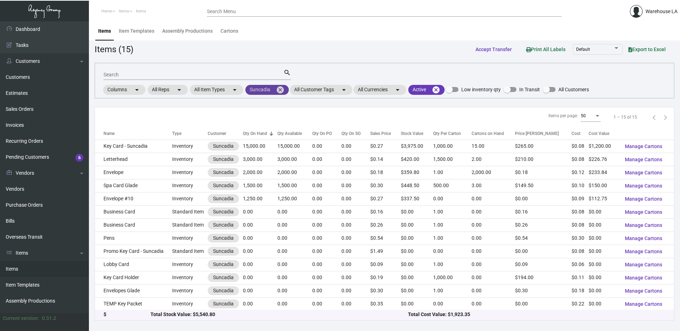
click at [284, 90] on mat-icon "cancel" at bounding box center [280, 90] width 9 height 9
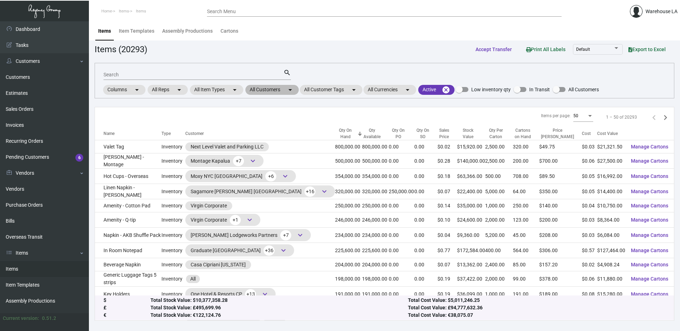
click at [280, 94] on mat-chip "All Customers arrow_drop_down" at bounding box center [271, 90] width 53 height 10
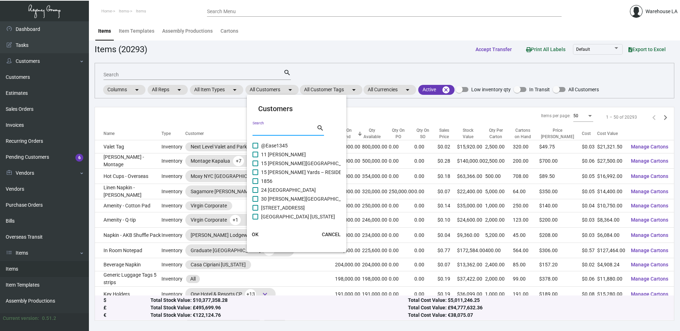
click at [286, 131] on input "Search" at bounding box center [284, 131] width 64 height 6
paste input "the source"
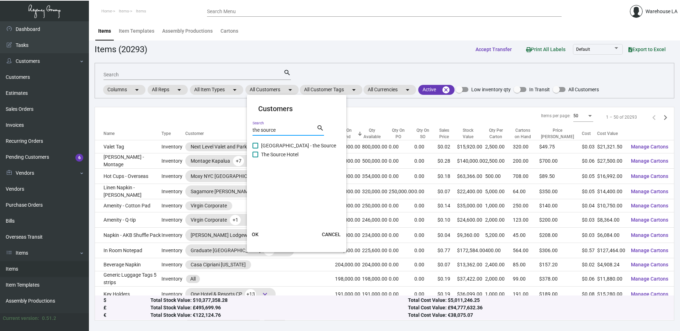
click at [274, 152] on span "The Source Hotel" at bounding box center [279, 154] width 37 height 9
click at [255, 157] on input "The Source Hotel" at bounding box center [255, 157] width 0 height 0
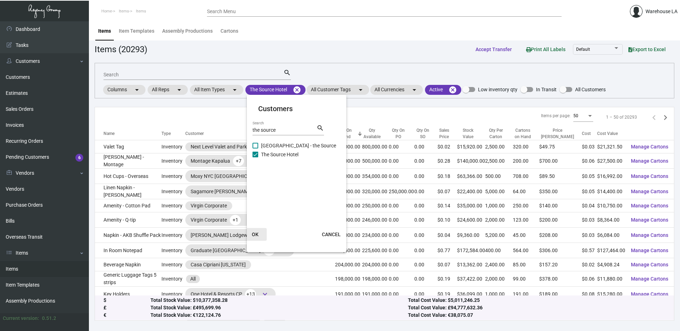
click at [256, 231] on button "OK" at bounding box center [255, 234] width 23 height 13
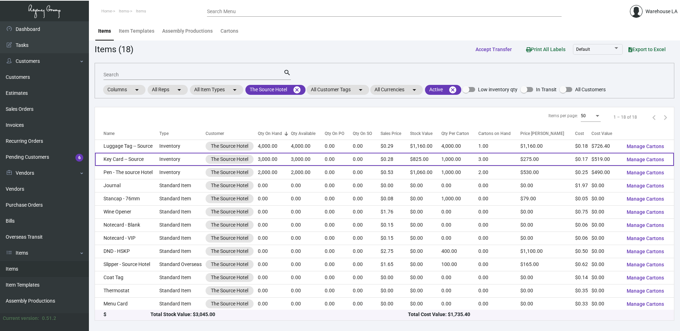
click at [155, 163] on td "Key Card -- Source" at bounding box center [127, 159] width 64 height 13
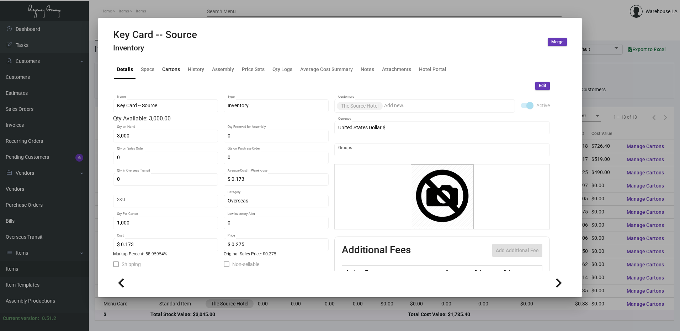
click at [173, 63] on div "Cartons" at bounding box center [170, 69] width 23 height 17
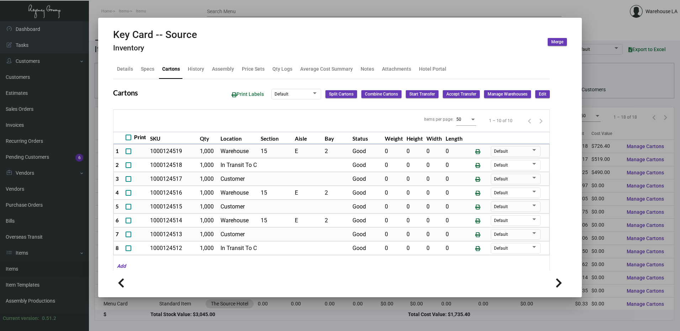
click at [188, 15] on div at bounding box center [340, 165] width 680 height 331
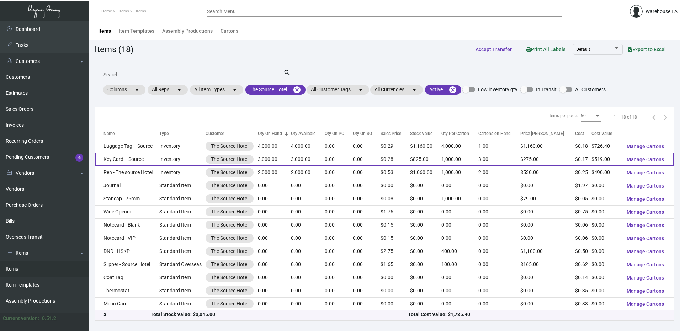
click at [175, 160] on td "Inventory" at bounding box center [182, 159] width 46 height 13
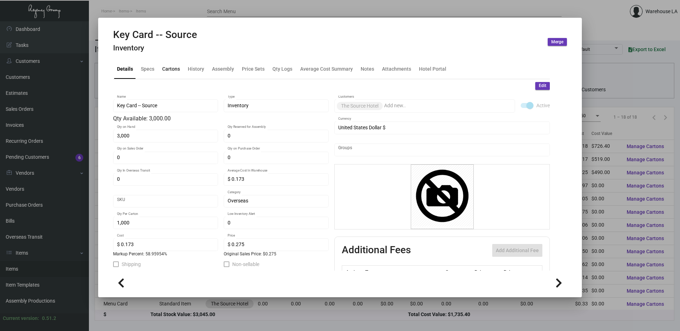
click at [173, 68] on div "Cartons" at bounding box center [171, 68] width 18 height 7
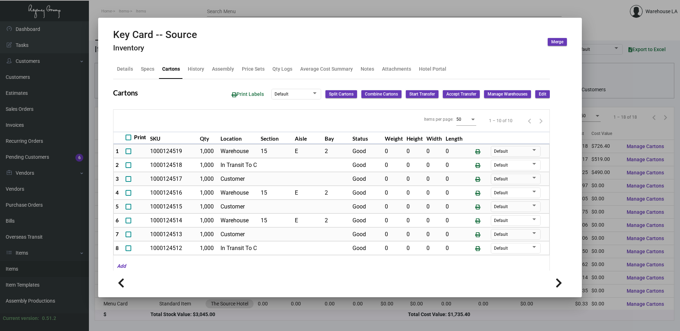
click at [541, 94] on button "Edit" at bounding box center [542, 94] width 15 height 8
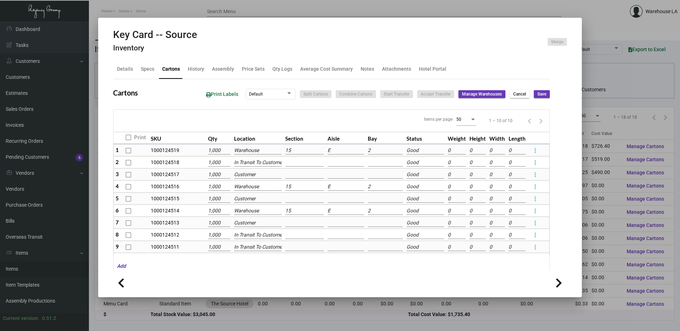
click at [513, 92] on span "Cancel" at bounding box center [519, 94] width 13 height 6
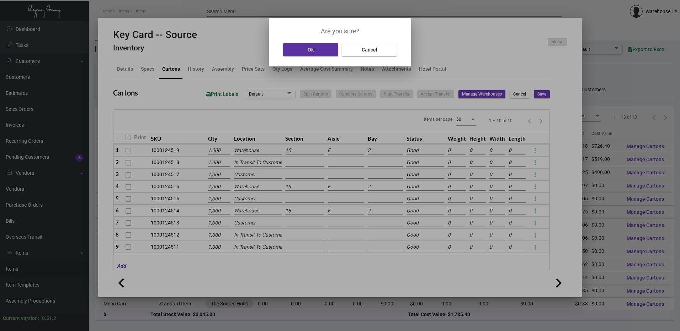
click at [307, 50] on button "Ok" at bounding box center [310, 49] width 55 height 13
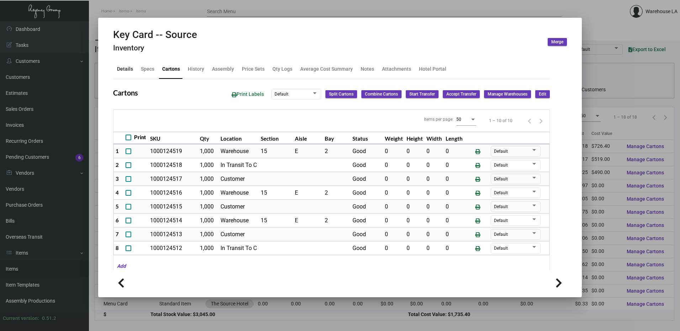
click at [130, 71] on div "Details" at bounding box center [125, 68] width 16 height 7
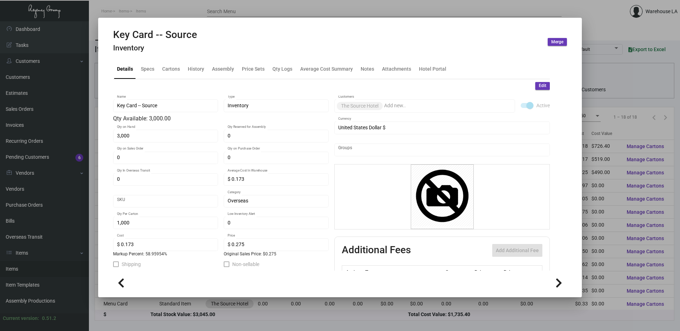
click at [538, 88] on span "Edit" at bounding box center [541, 86] width 7 height 6
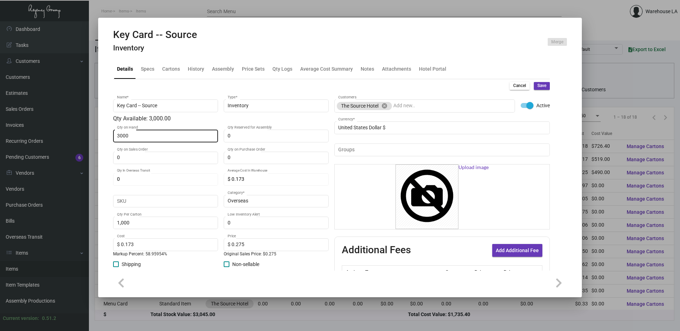
click at [198, 133] on input "3000" at bounding box center [165, 136] width 97 height 6
click at [537, 85] on span "Save" at bounding box center [541, 86] width 9 height 6
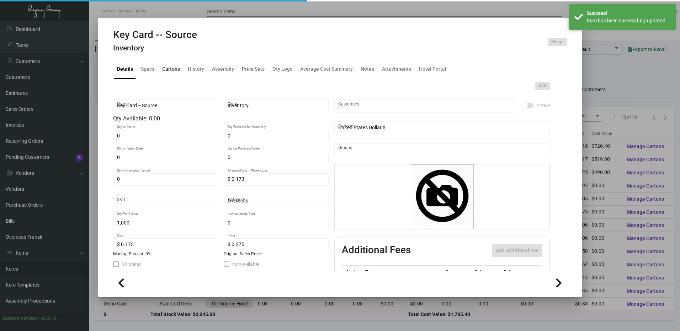
click at [165, 70] on div "Cartons" at bounding box center [171, 68] width 18 height 7
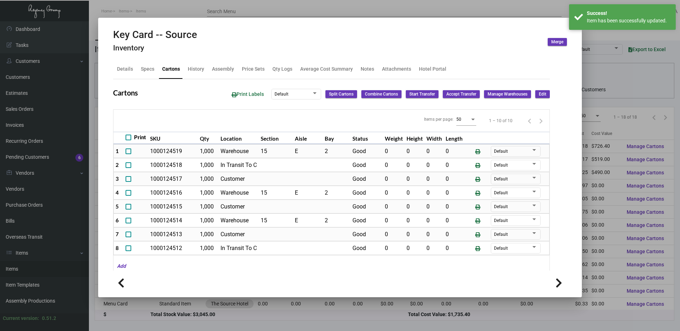
click at [535, 91] on button "Edit" at bounding box center [542, 94] width 15 height 8
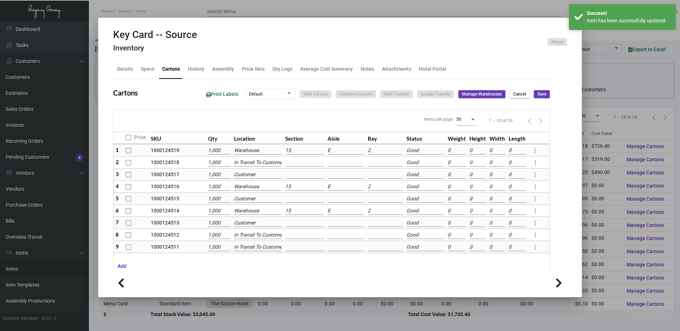
click at [264, 151] on input "Warehouse" at bounding box center [258, 151] width 48 height 8
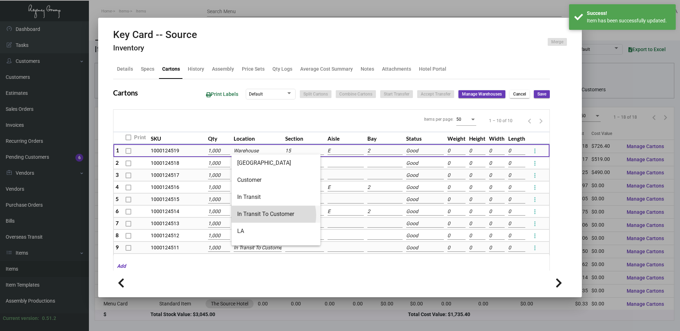
click at [273, 215] on span "In Transit To Customer" at bounding box center [275, 214] width 77 height 17
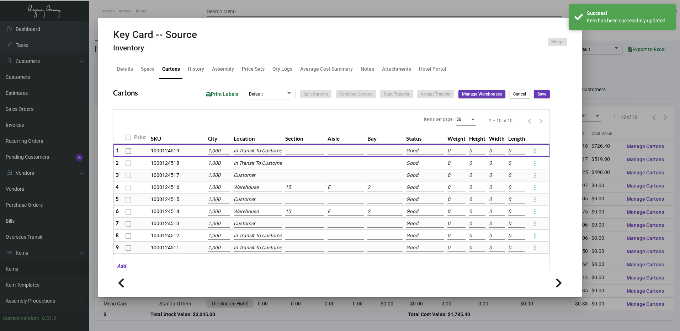
click at [263, 189] on input "Warehouse" at bounding box center [258, 188] width 48 height 8
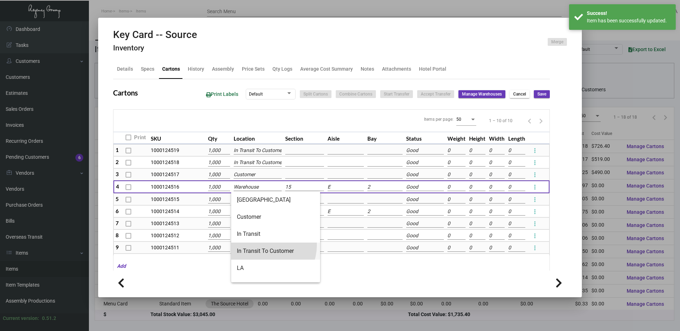
click at [265, 245] on span "In Transit To Customer" at bounding box center [275, 251] width 77 height 17
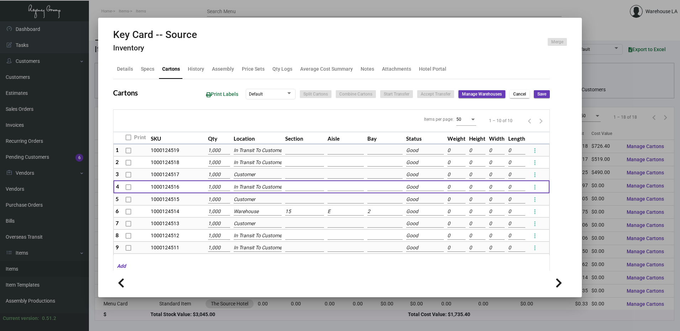
click at [266, 212] on input "Warehouse" at bounding box center [258, 212] width 48 height 8
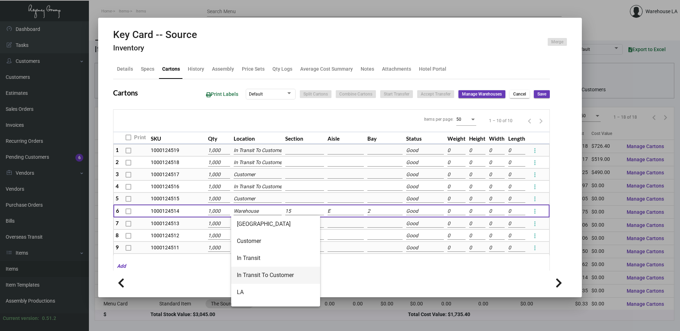
click at [264, 269] on span "In Transit To Customer" at bounding box center [275, 275] width 77 height 17
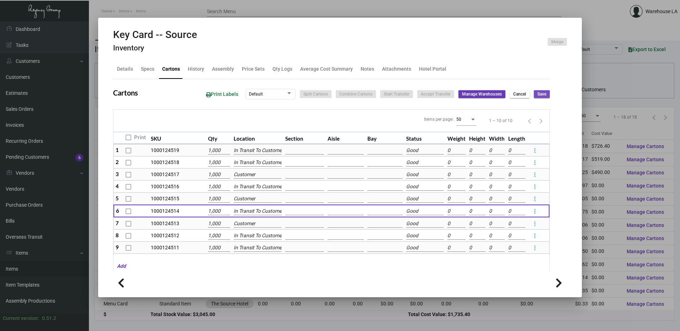
click at [543, 92] on button "Save" at bounding box center [542, 94] width 16 height 8
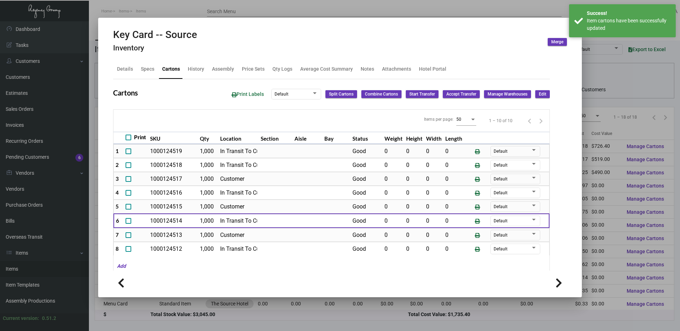
click at [625, 69] on div at bounding box center [340, 165] width 680 height 331
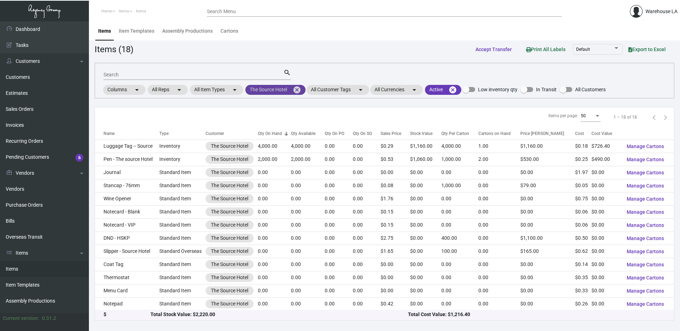
click at [299, 89] on mat-icon "cancel" at bounding box center [297, 90] width 9 height 9
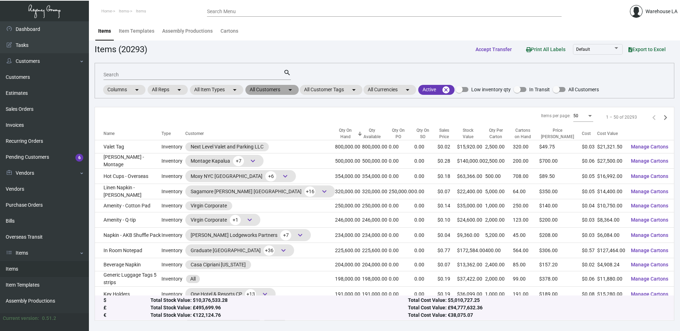
click at [290, 91] on mat-icon "arrow_drop_down" at bounding box center [290, 90] width 9 height 9
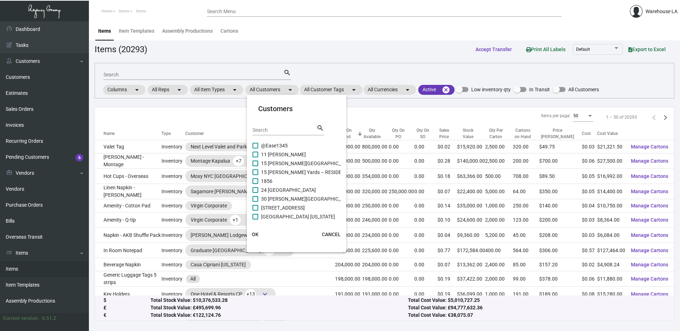
click at [288, 132] on input "Search" at bounding box center [284, 131] width 64 height 6
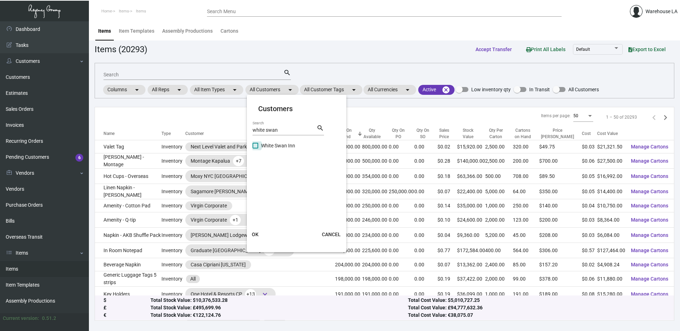
click at [280, 143] on span "White Swan Inn" at bounding box center [278, 145] width 34 height 9
click at [255, 149] on input "White Swan Inn" at bounding box center [255, 149] width 0 height 0
click at [254, 232] on span "OK" at bounding box center [255, 235] width 7 height 6
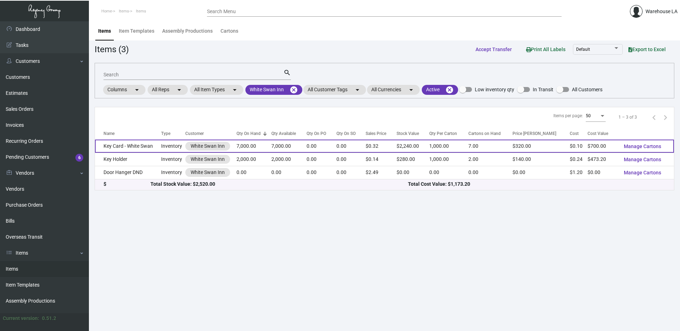
click at [137, 144] on td "Key Card - White Swan" at bounding box center [128, 146] width 66 height 13
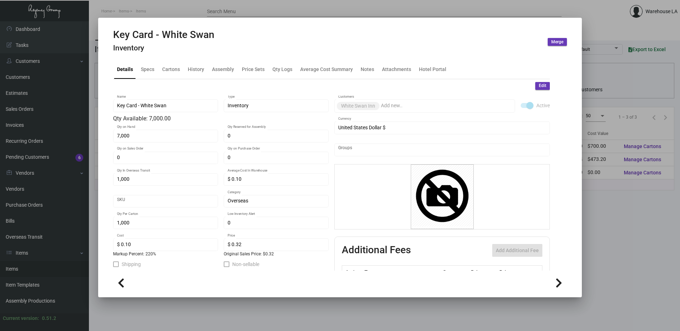
click at [165, 52] on h4 "Inventory" at bounding box center [163, 48] width 101 height 9
click at [167, 60] on div "Details Specs Cartons History Assembly Price Sets Qty Logs Average Cost Summary…" at bounding box center [331, 69] width 436 height 19
click at [178, 73] on div "Cartons" at bounding box center [171, 68] width 18 height 7
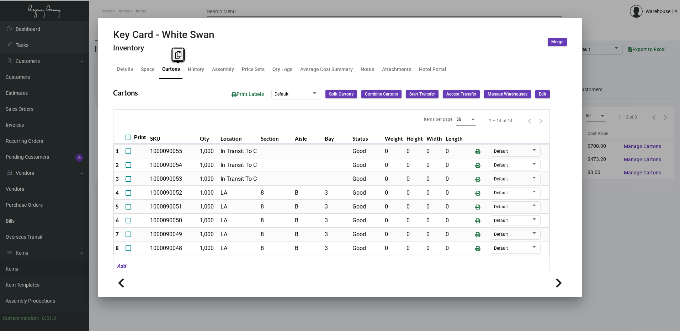
drag, startPoint x: 178, startPoint y: 73, endPoint x: 181, endPoint y: 100, distance: 27.2
click at [181, 98] on div "Cartons Print Labels Default Split Cartons Combine Cartons Start Transfer Accep…" at bounding box center [331, 94] width 436 height 13
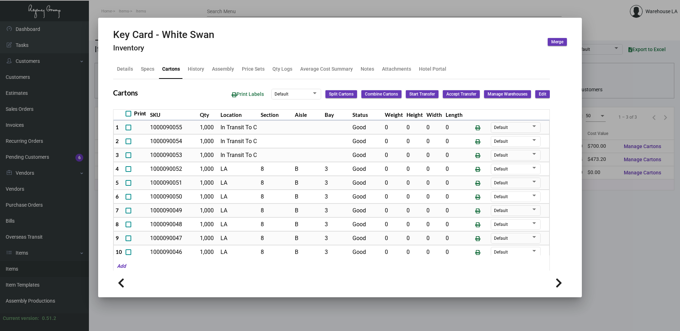
scroll to position [36, 0]
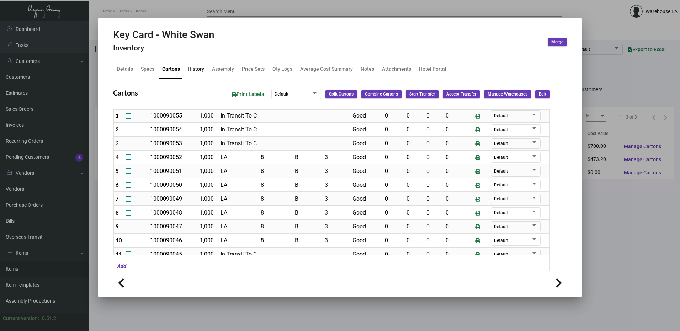
click at [202, 64] on div "History" at bounding box center [196, 69] width 22 height 17
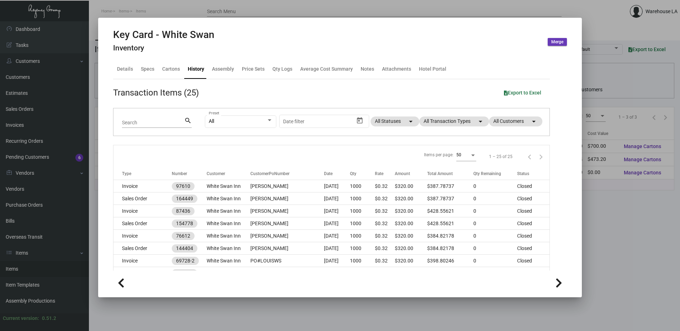
click at [187, 8] on div at bounding box center [340, 165] width 680 height 331
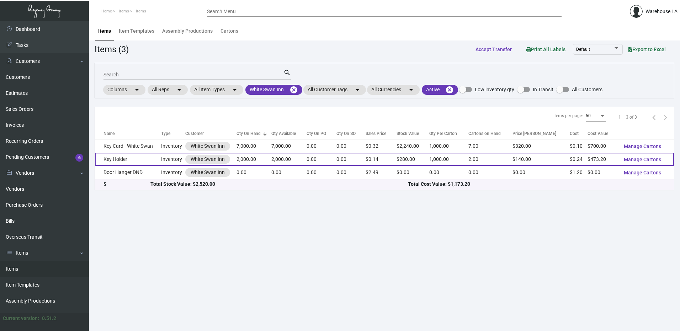
click at [142, 159] on td "Key Holder" at bounding box center [128, 159] width 66 height 13
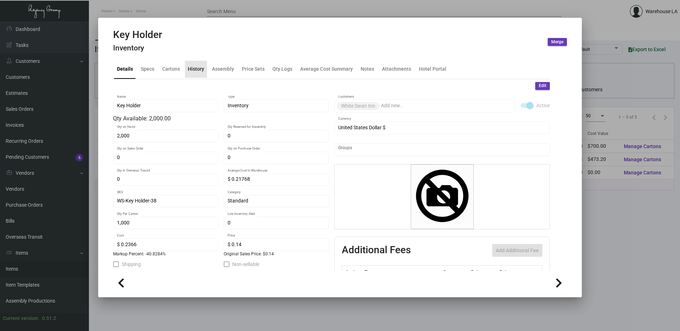
click at [192, 70] on div "History" at bounding box center [196, 68] width 16 height 7
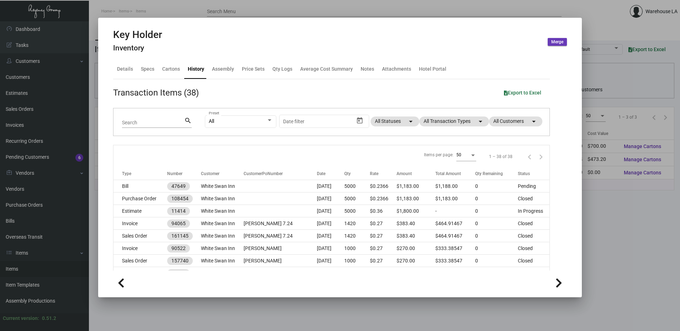
click at [183, 11] on div at bounding box center [340, 165] width 680 height 331
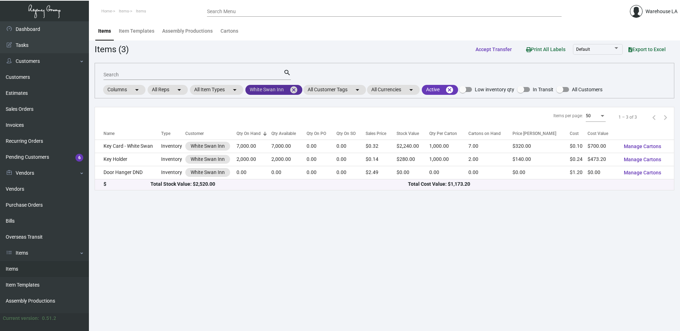
click at [296, 89] on mat-icon "cancel" at bounding box center [293, 90] width 9 height 9
